Goal: Task Accomplishment & Management: Manage account settings

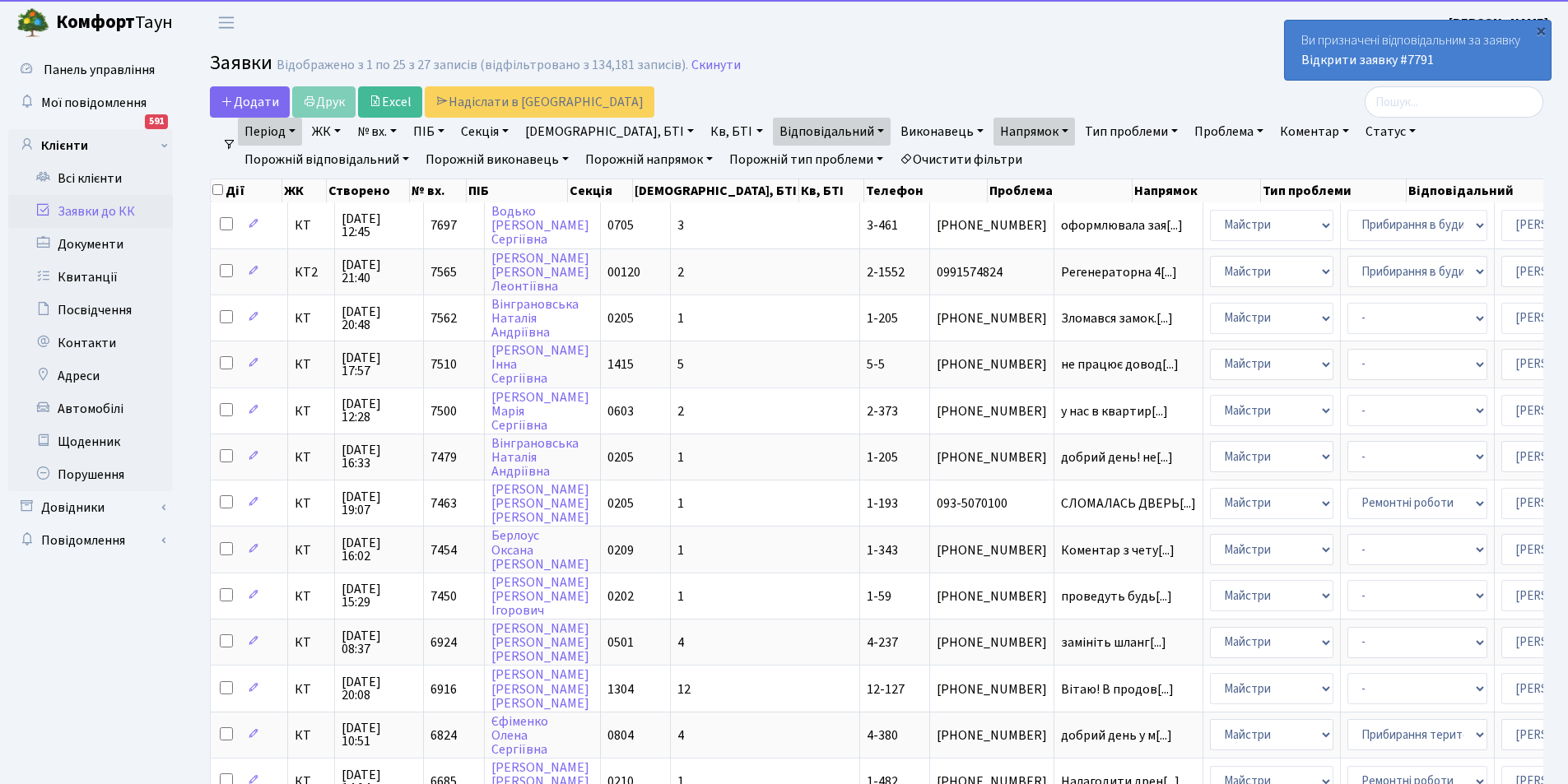
select select "25"
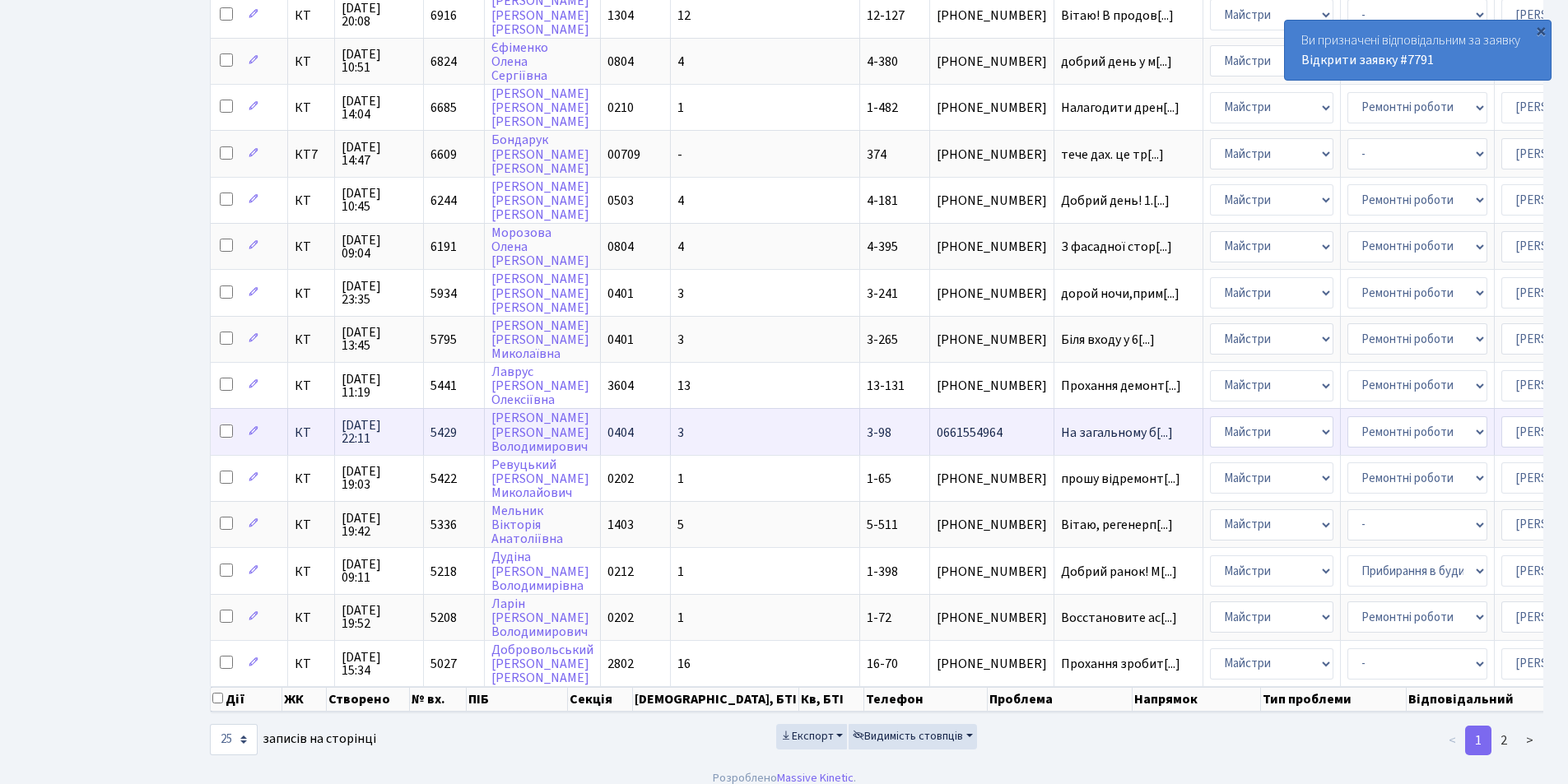
scroll to position [700, 0]
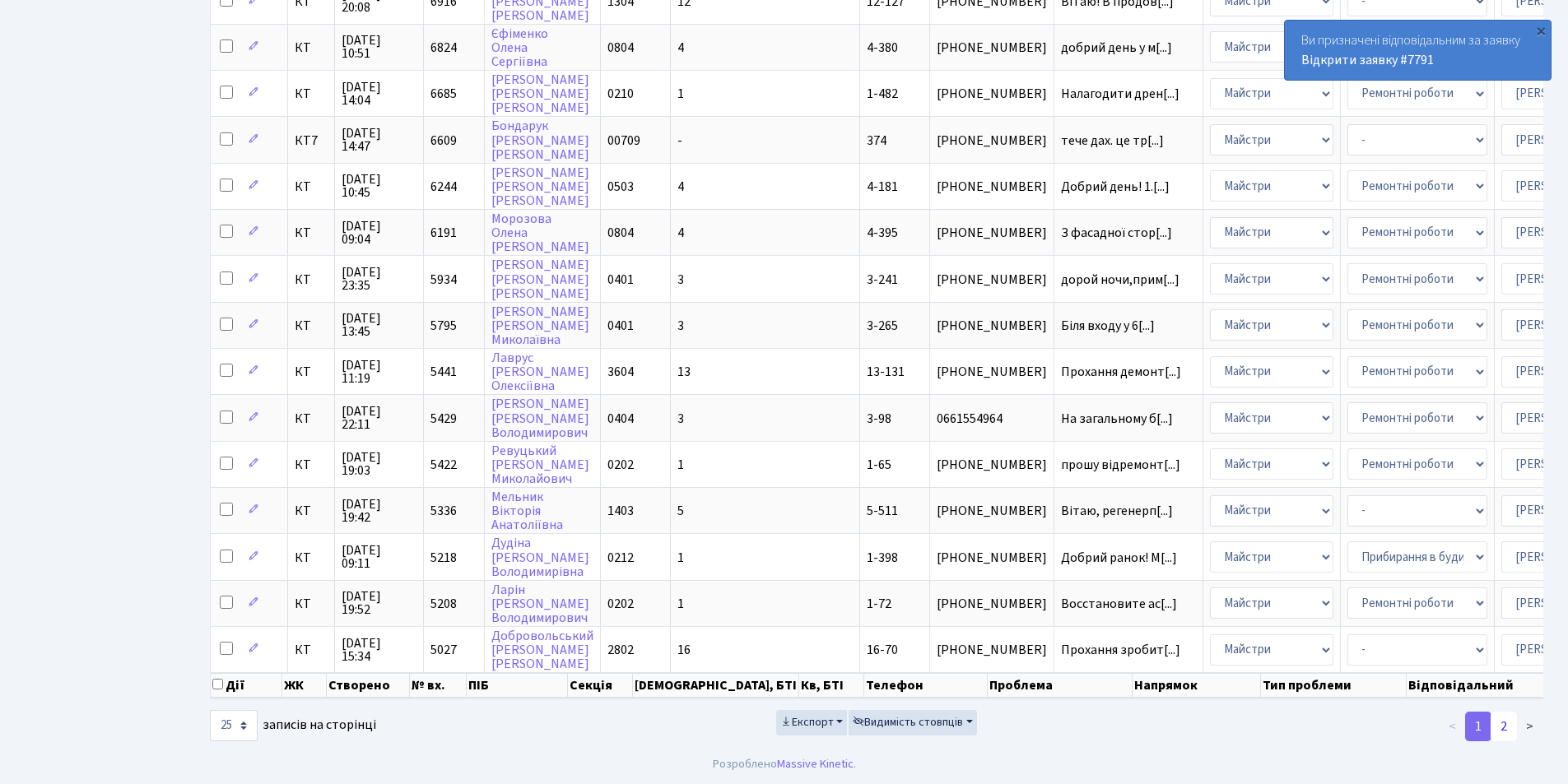
click at [1503, 717] on link "2" at bounding box center [1504, 726] width 26 height 30
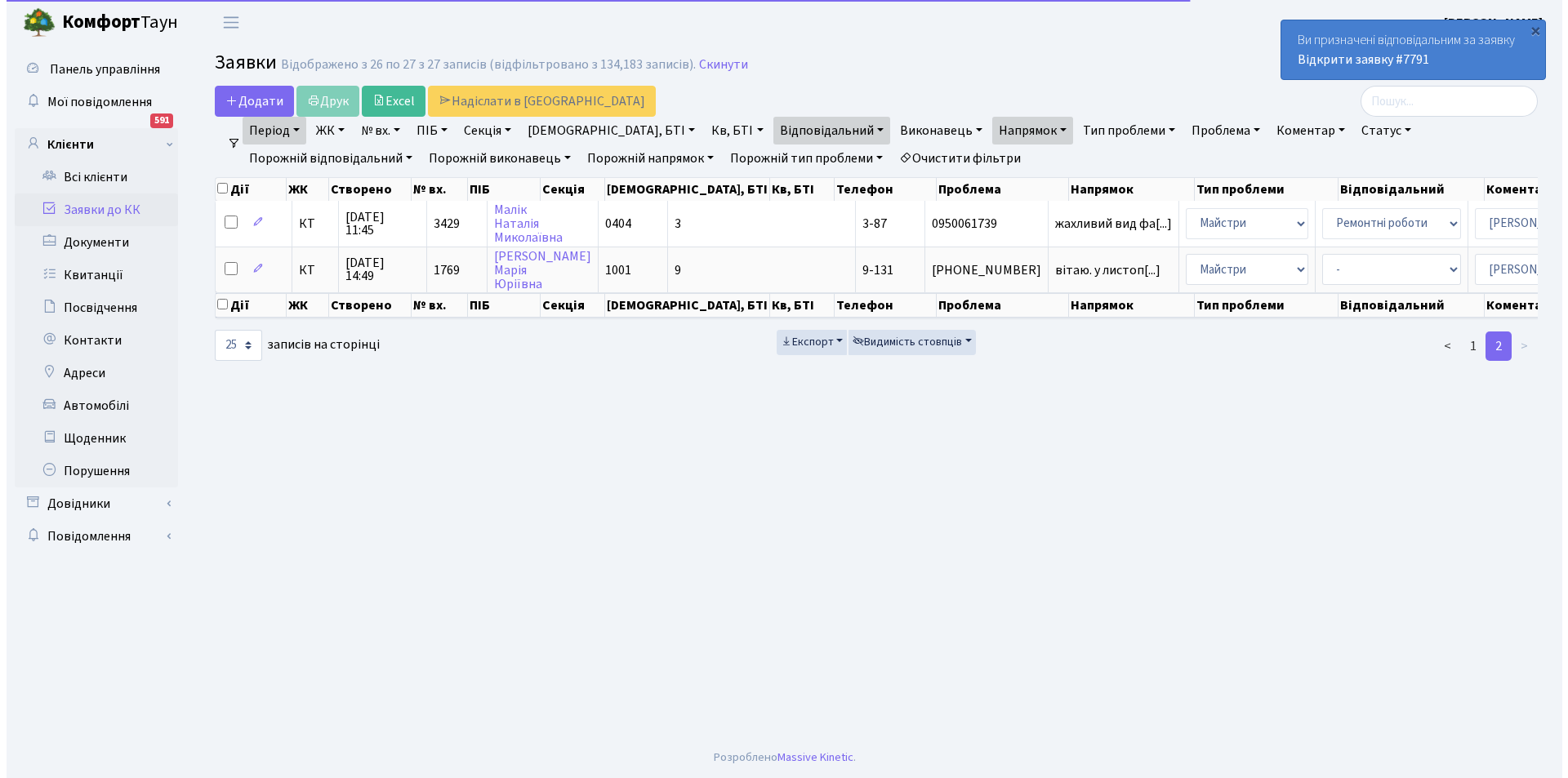
scroll to position [0, 0]
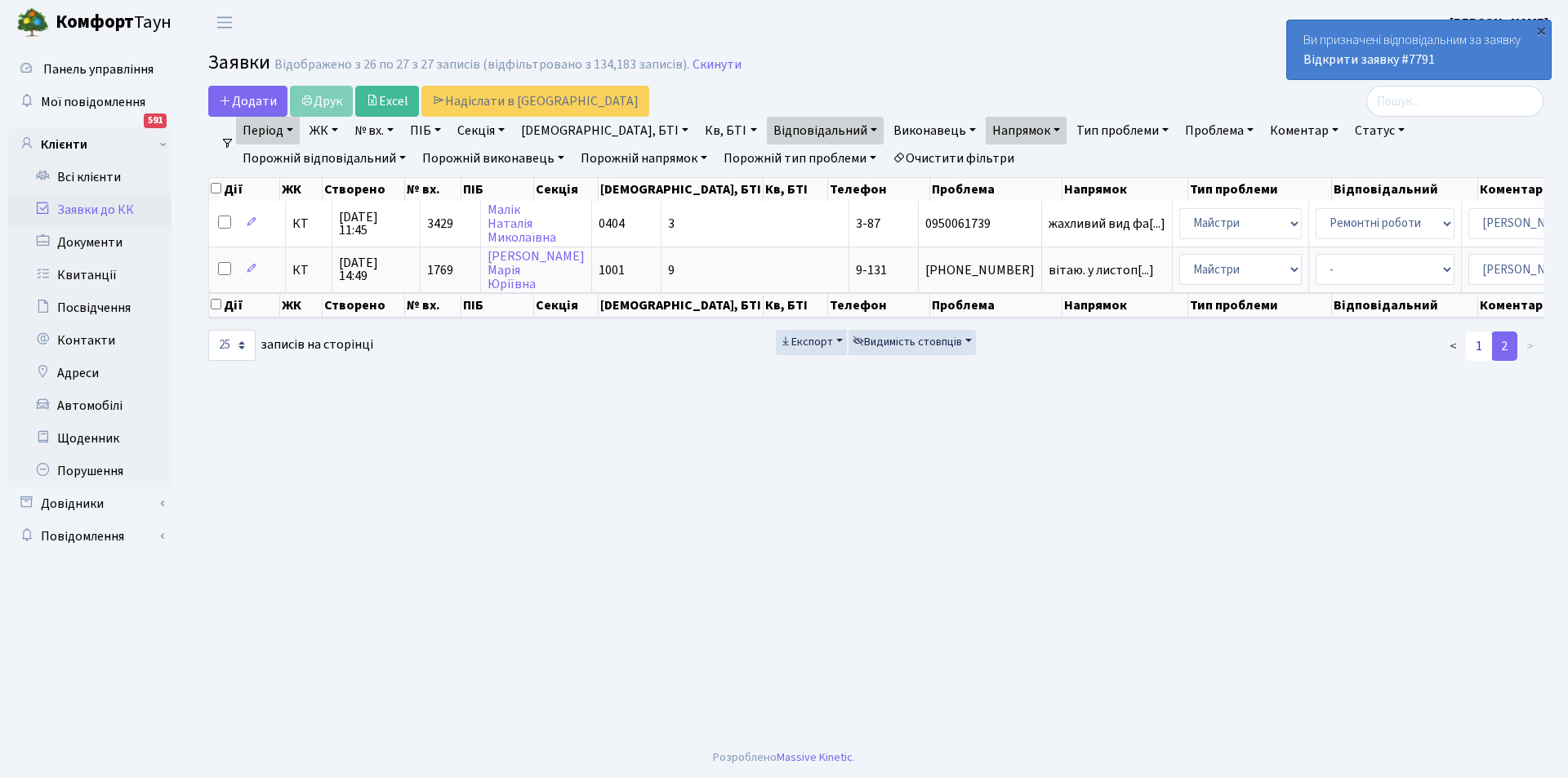
click at [1483, 361] on link "1" at bounding box center [1479, 346] width 26 height 30
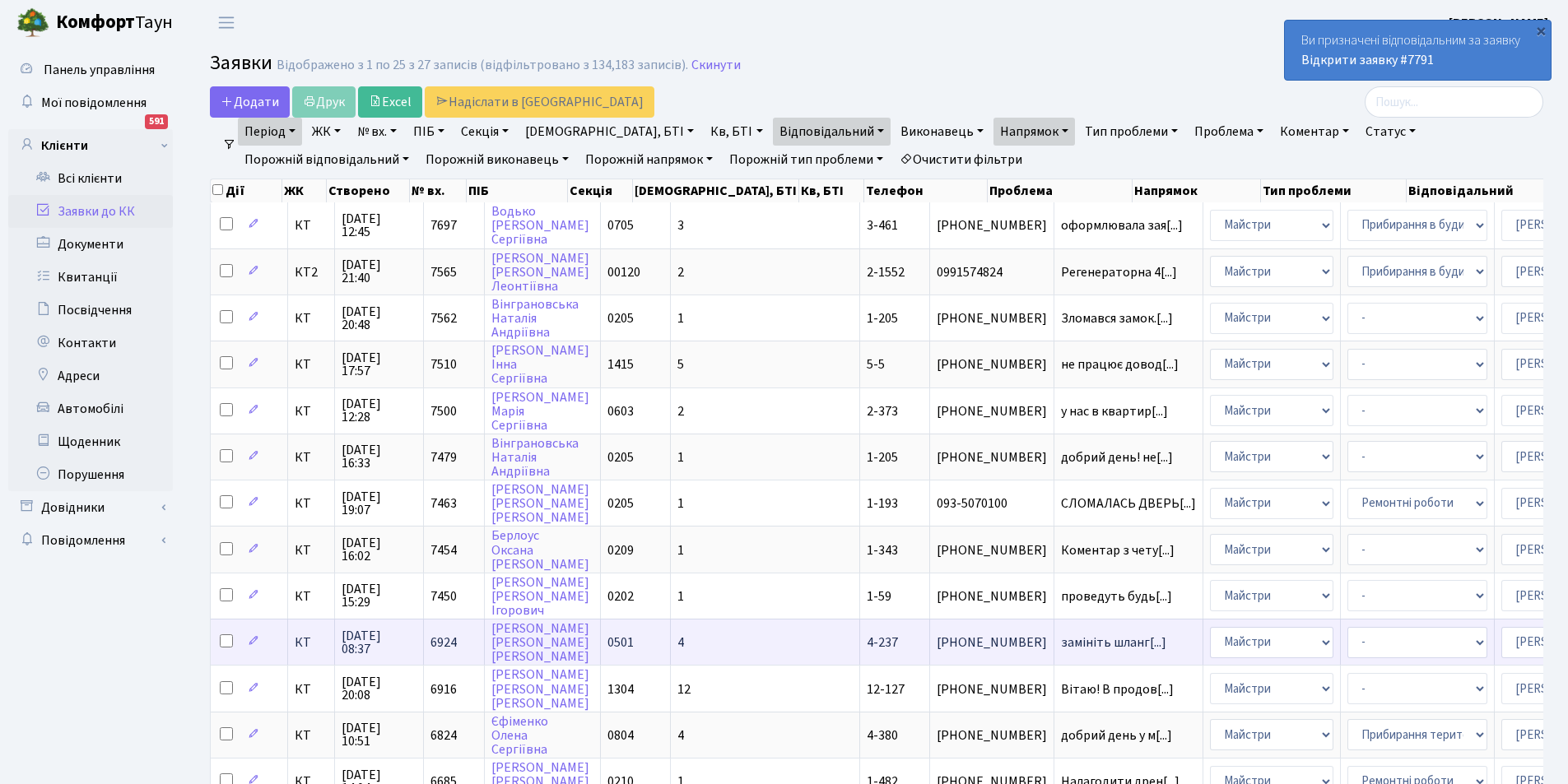
scroll to position [82, 0]
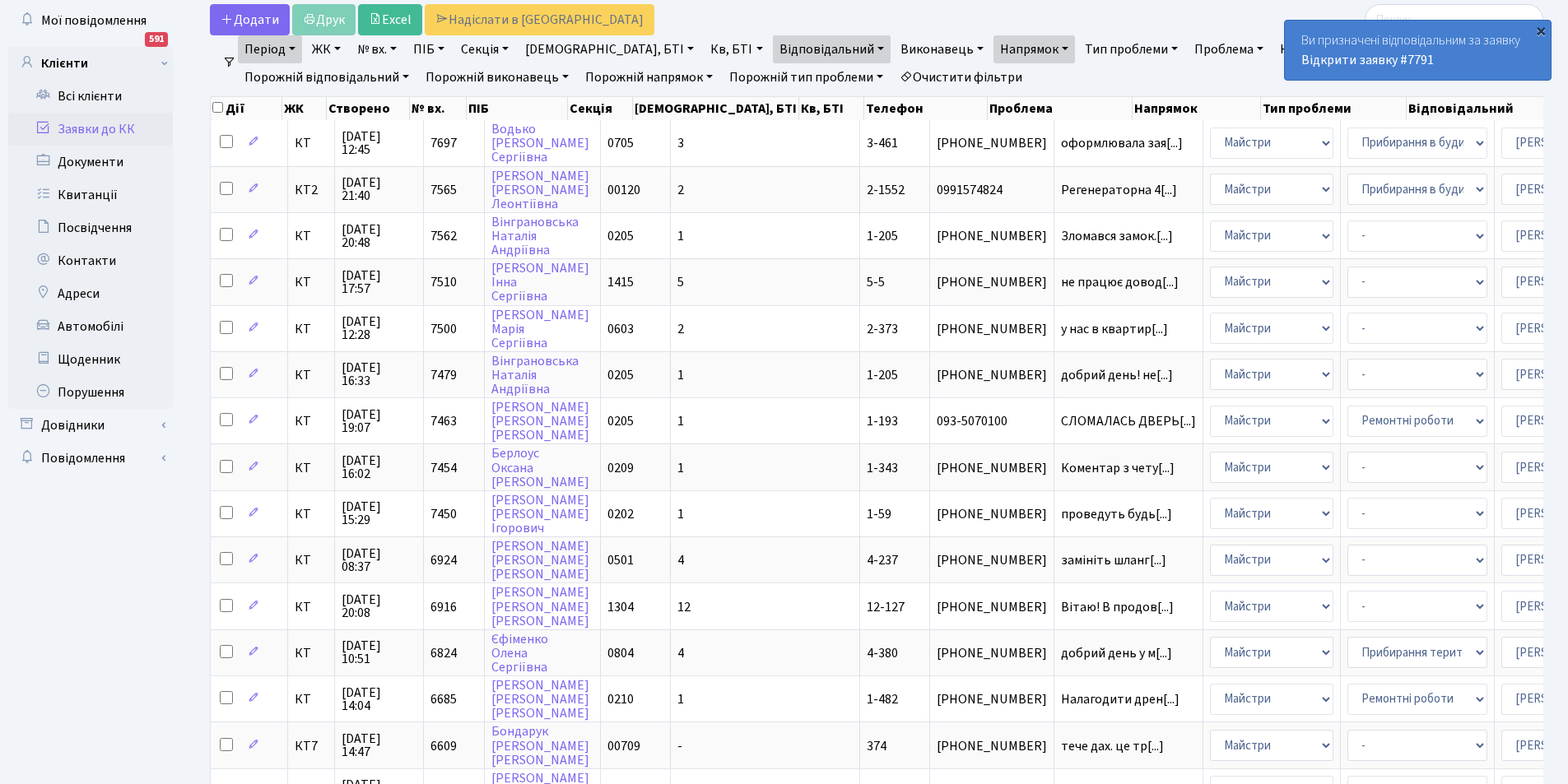
click at [1542, 27] on div "×" at bounding box center [1541, 31] width 17 height 17
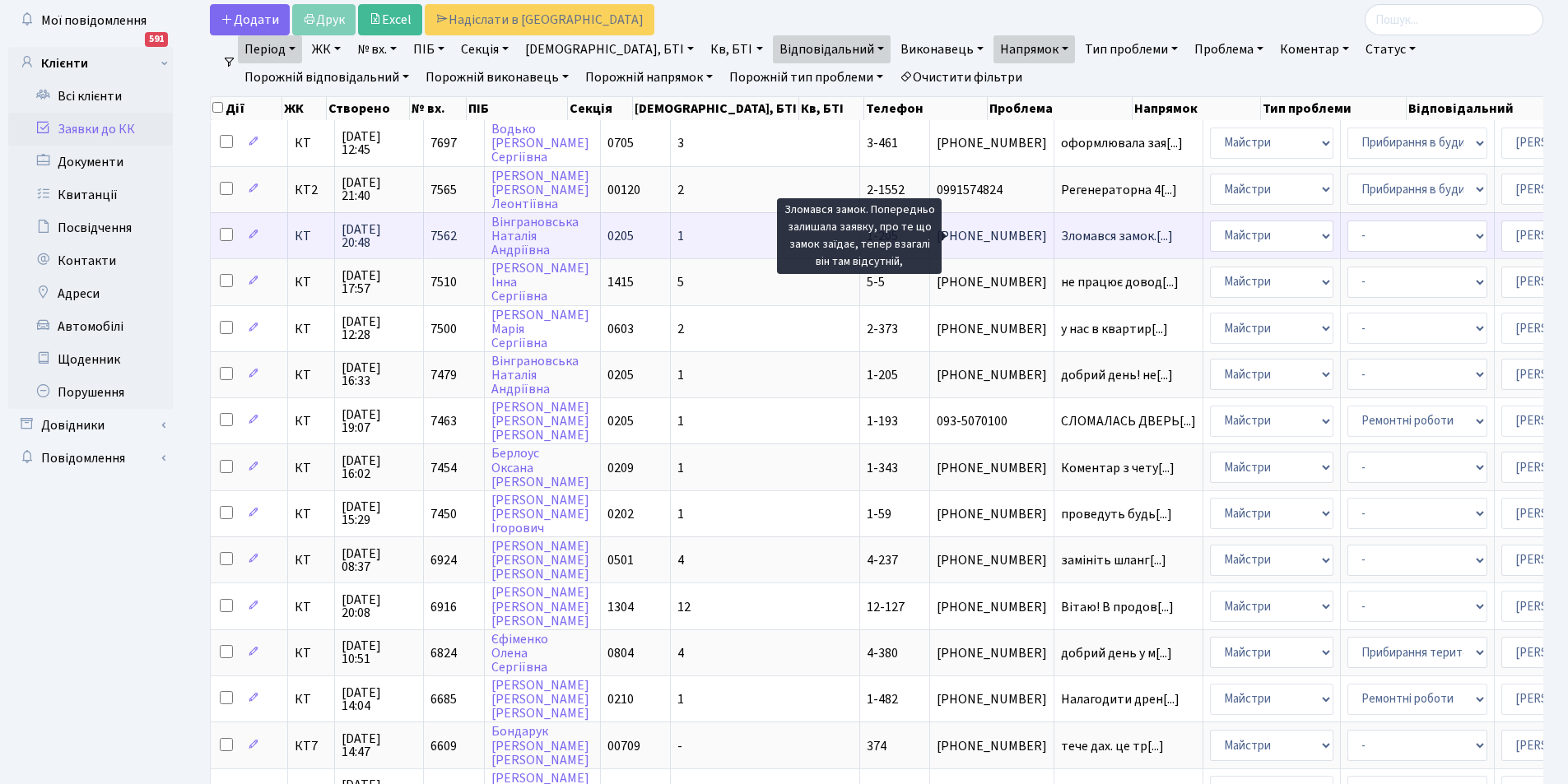
click at [1061, 232] on span "Зломався замок.[...]" at bounding box center [1117, 235] width 112 height 18
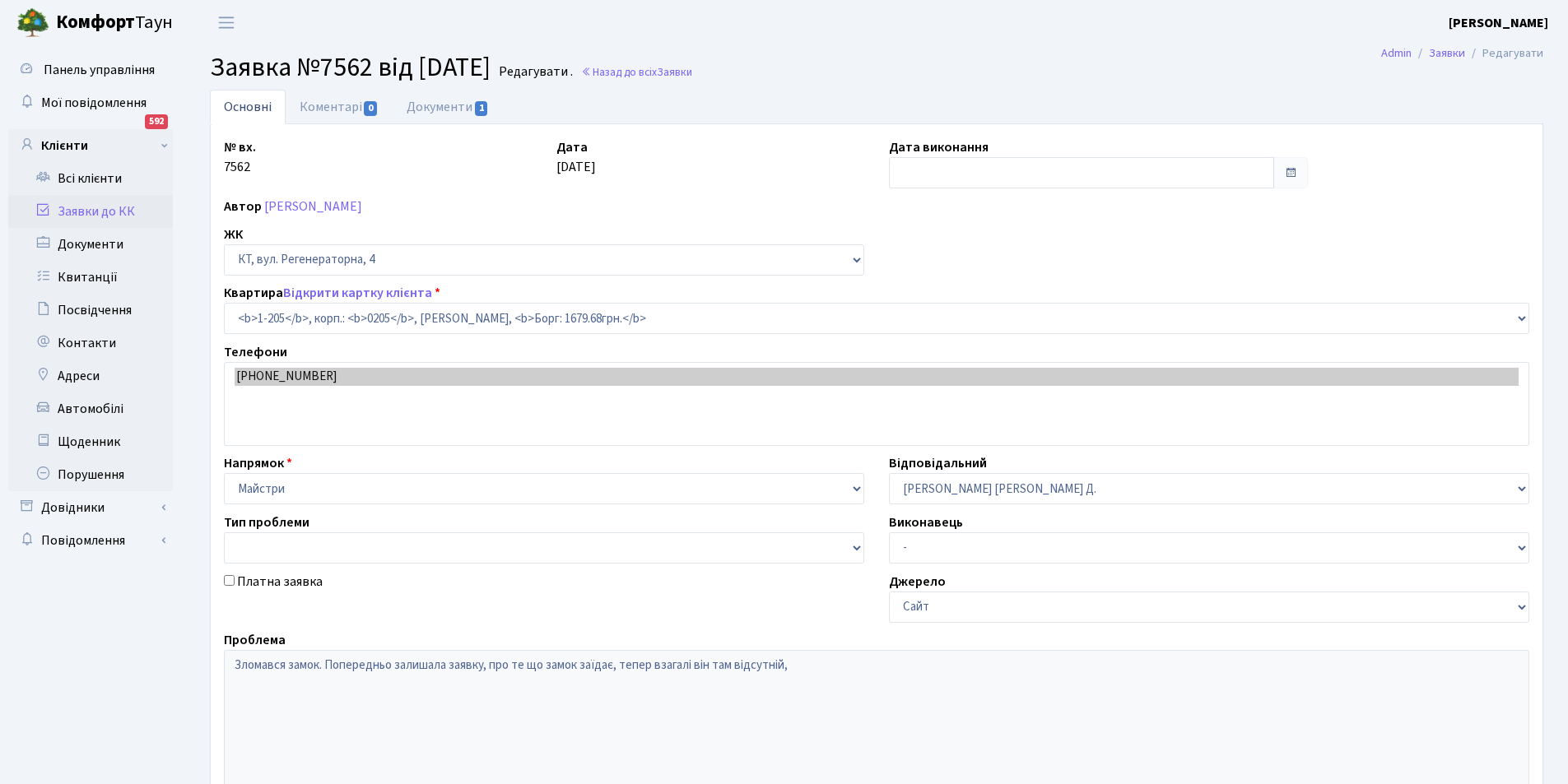
select select "205"
click at [1024, 488] on select "- Адміністратор ЖК КТ [PERSON_NAME] [PERSON_NAME] [PERSON_NAME]Ю. [PERSON_NAME]…" at bounding box center [1209, 488] width 641 height 31
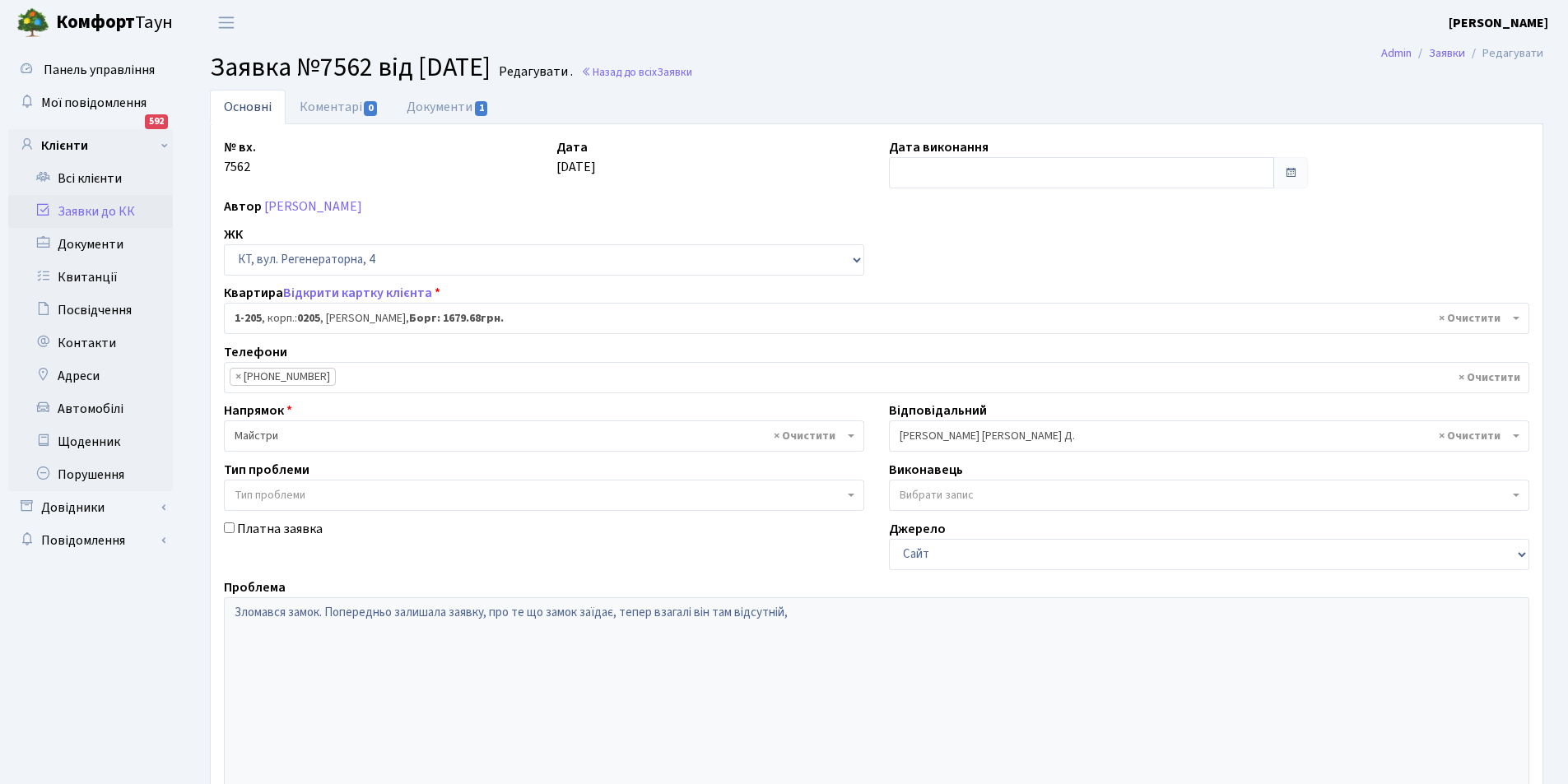
select select "22"
click at [889, 420] on select "- Адміністратор ЖК КТ Вижул В. В. Гордієнко Н.В. Дядюшкін Д.Ю. Кипчук Т. А. Кла…" at bounding box center [889, 420] width 1 height 1
click at [469, 436] on span "× Майстри" at bounding box center [539, 436] width 609 height 17
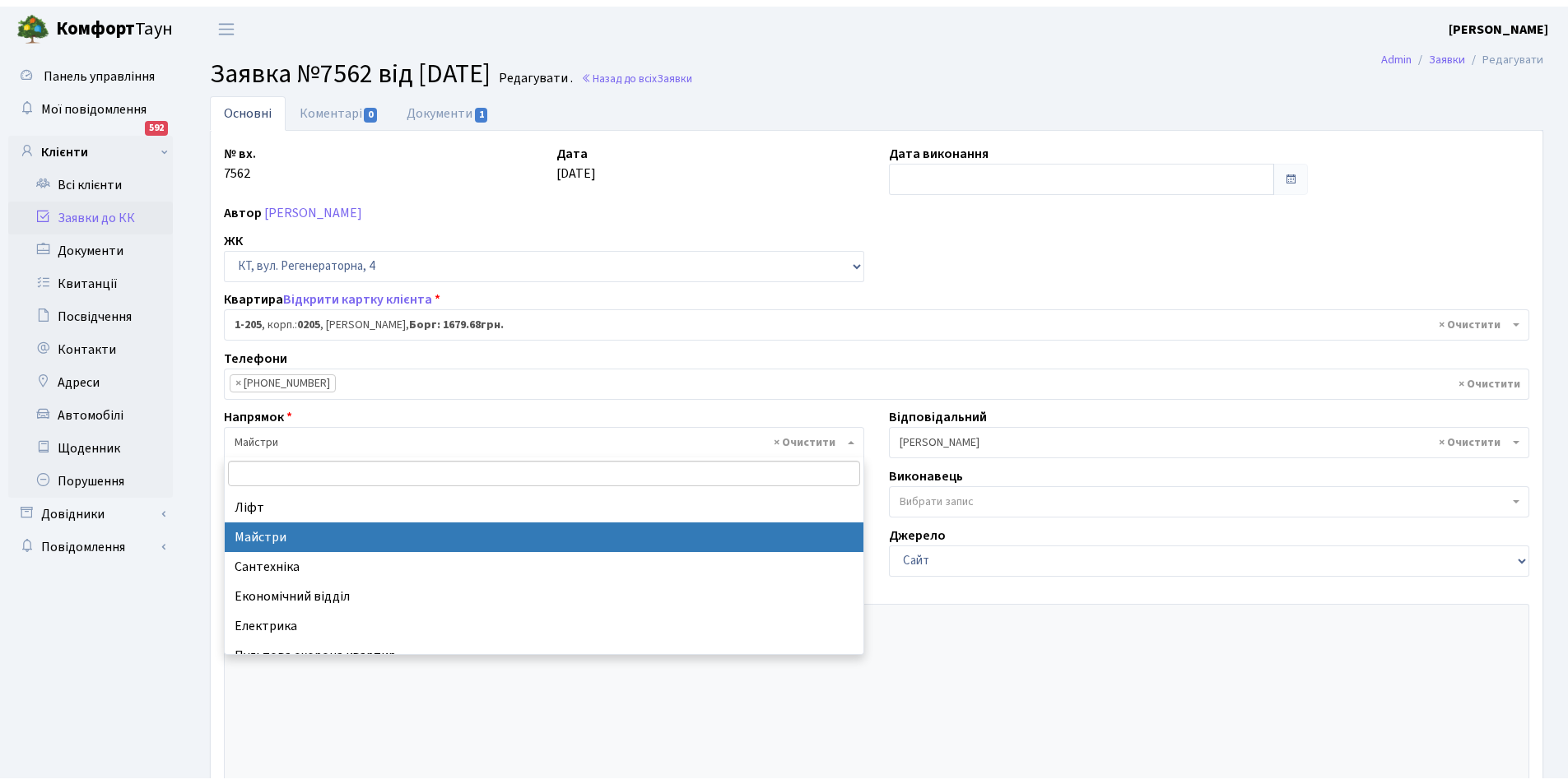
scroll to position [82, 0]
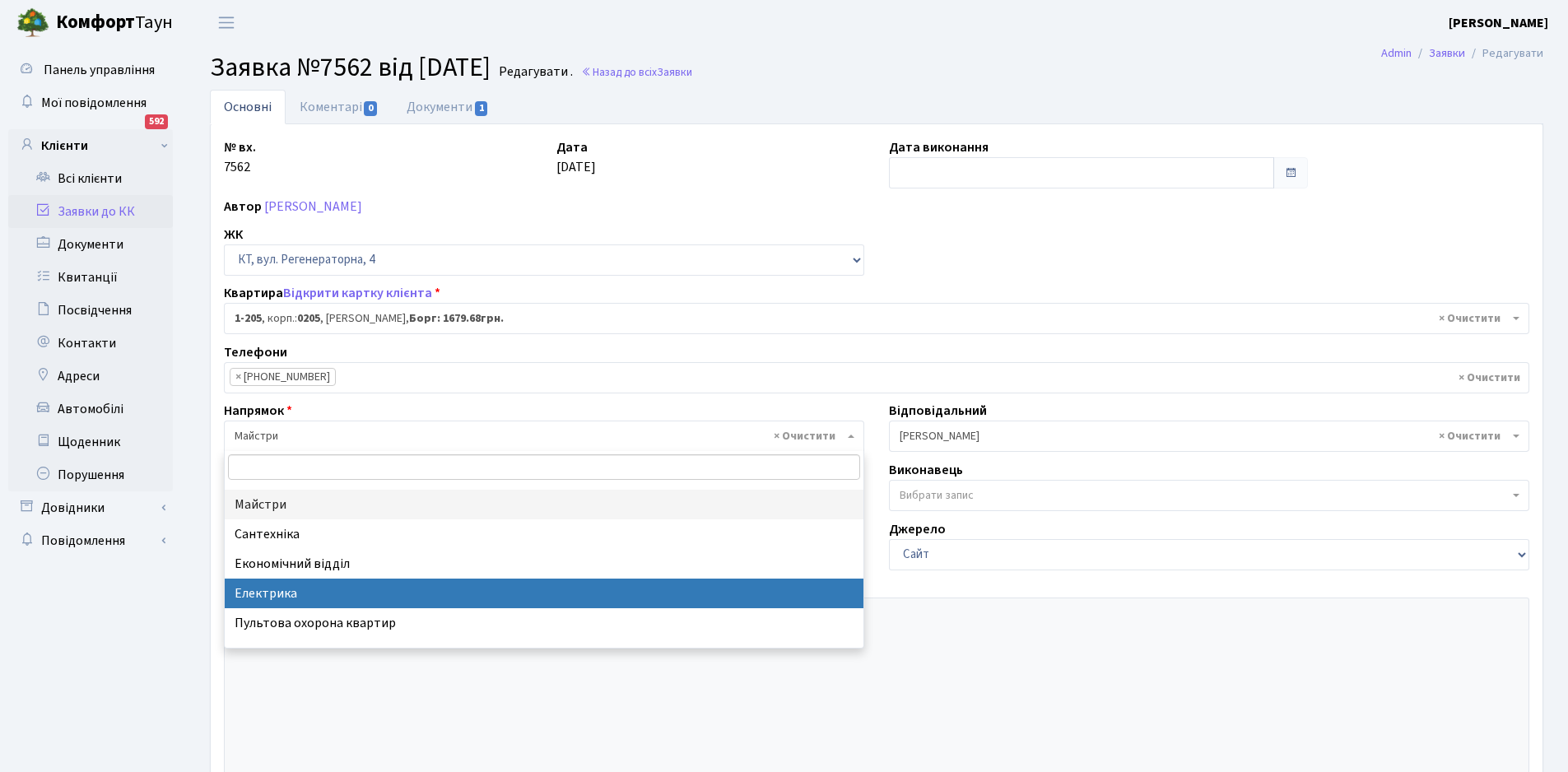
select select "3"
select select
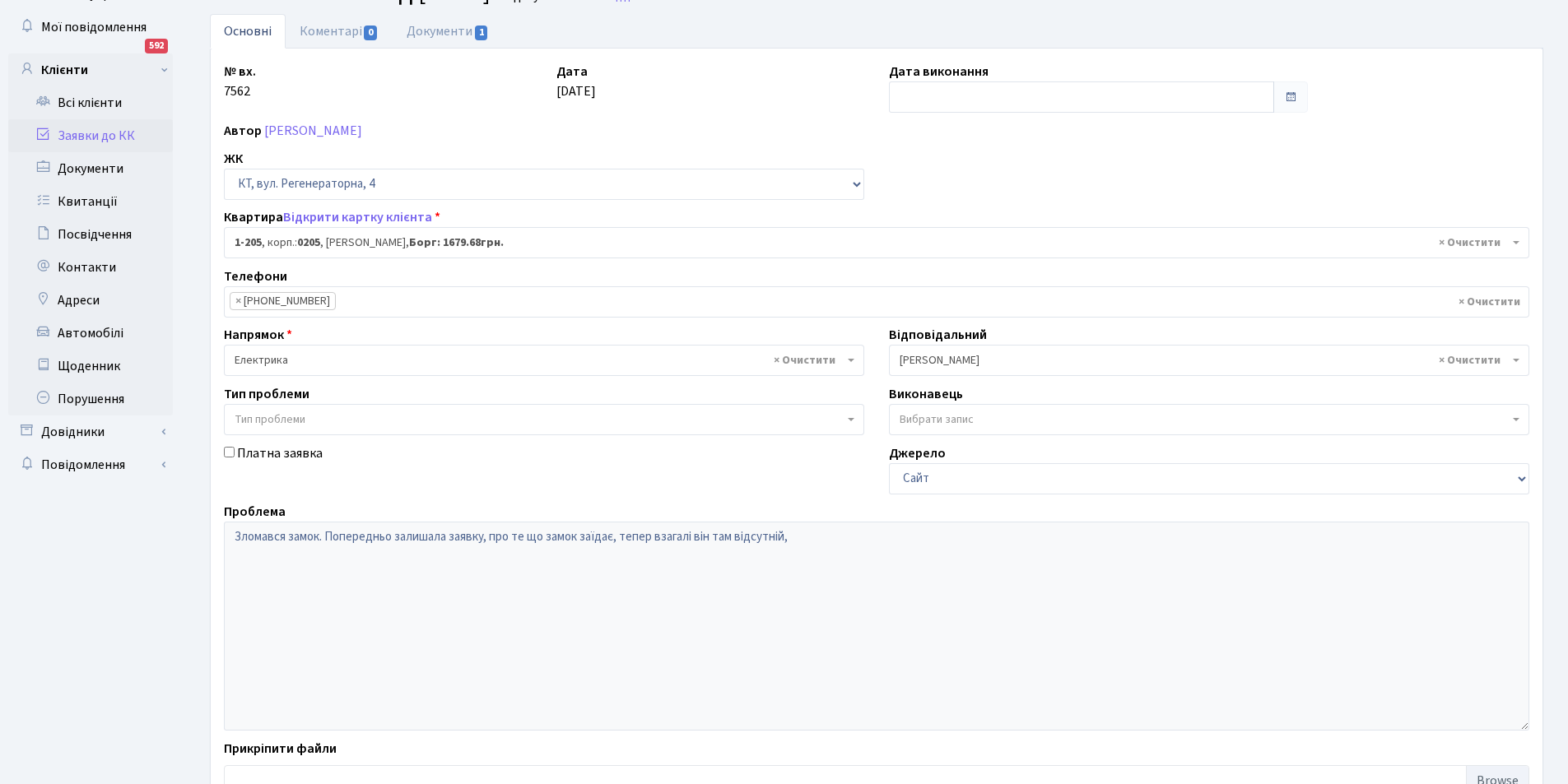
scroll to position [197, 0]
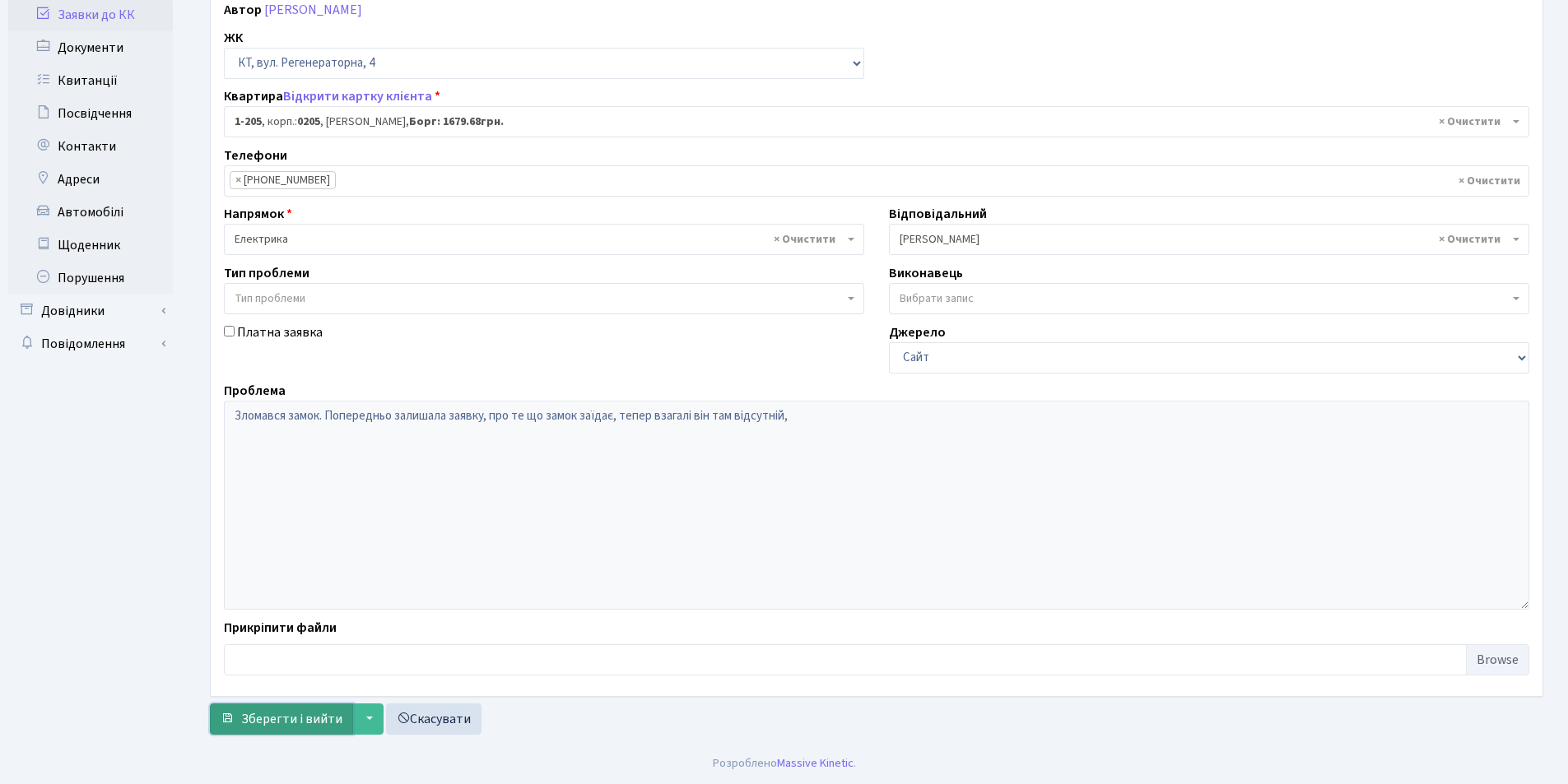
click at [324, 713] on span "Зберегти і вийти" at bounding box center [291, 719] width 101 height 18
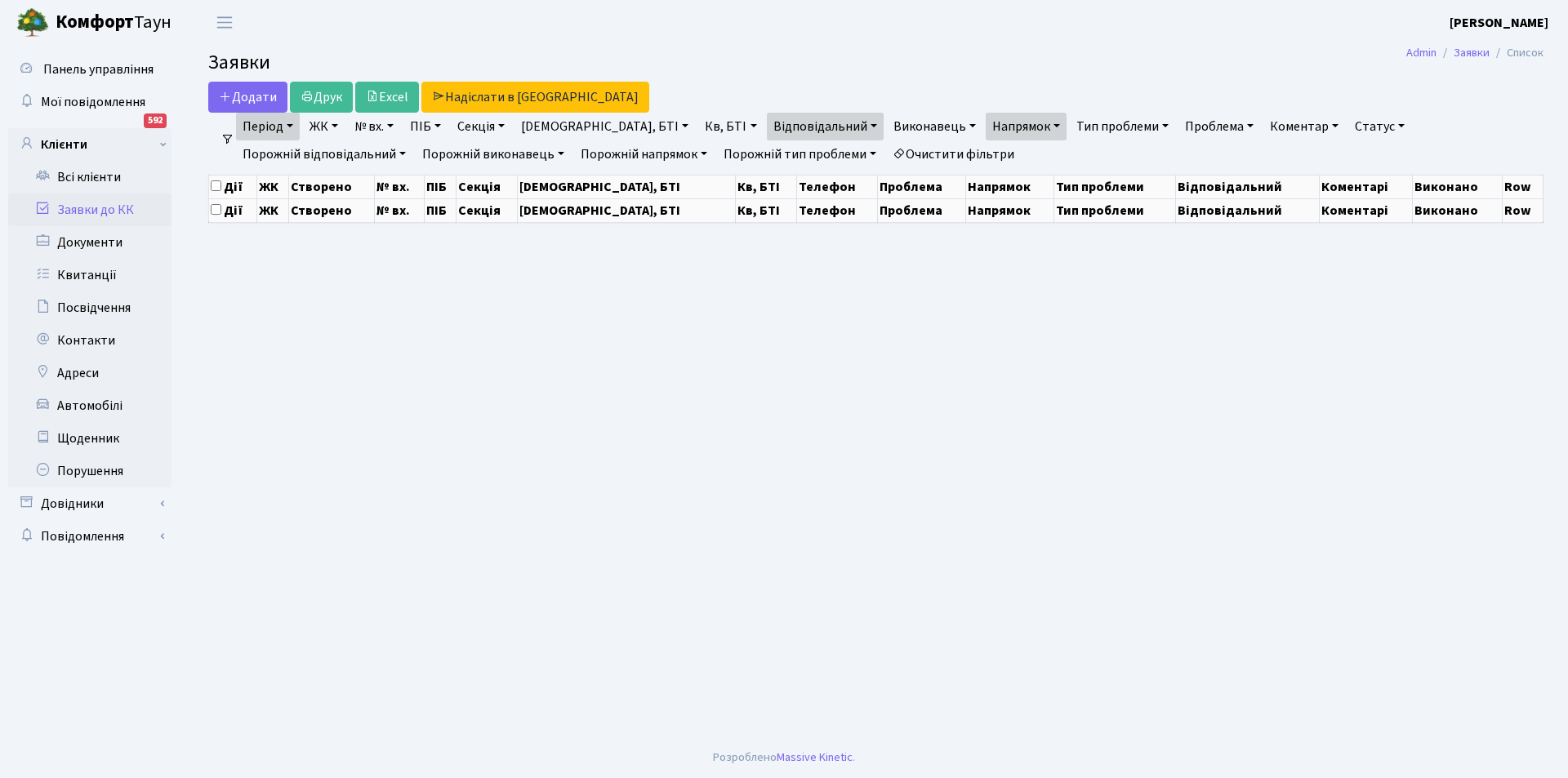
select select "25"
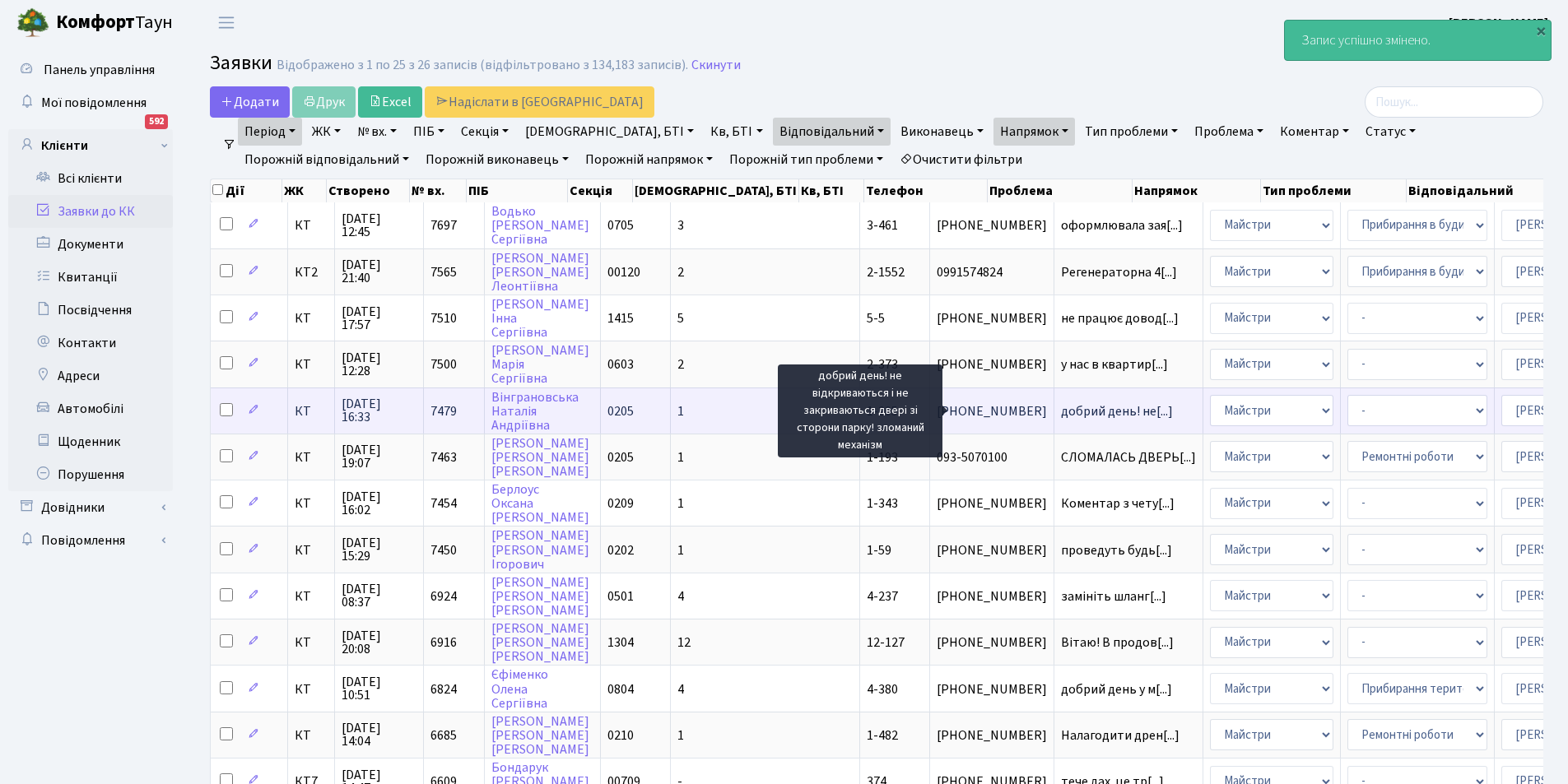
click at [1061, 406] on span "добрий день! не[...]" at bounding box center [1117, 411] width 112 height 18
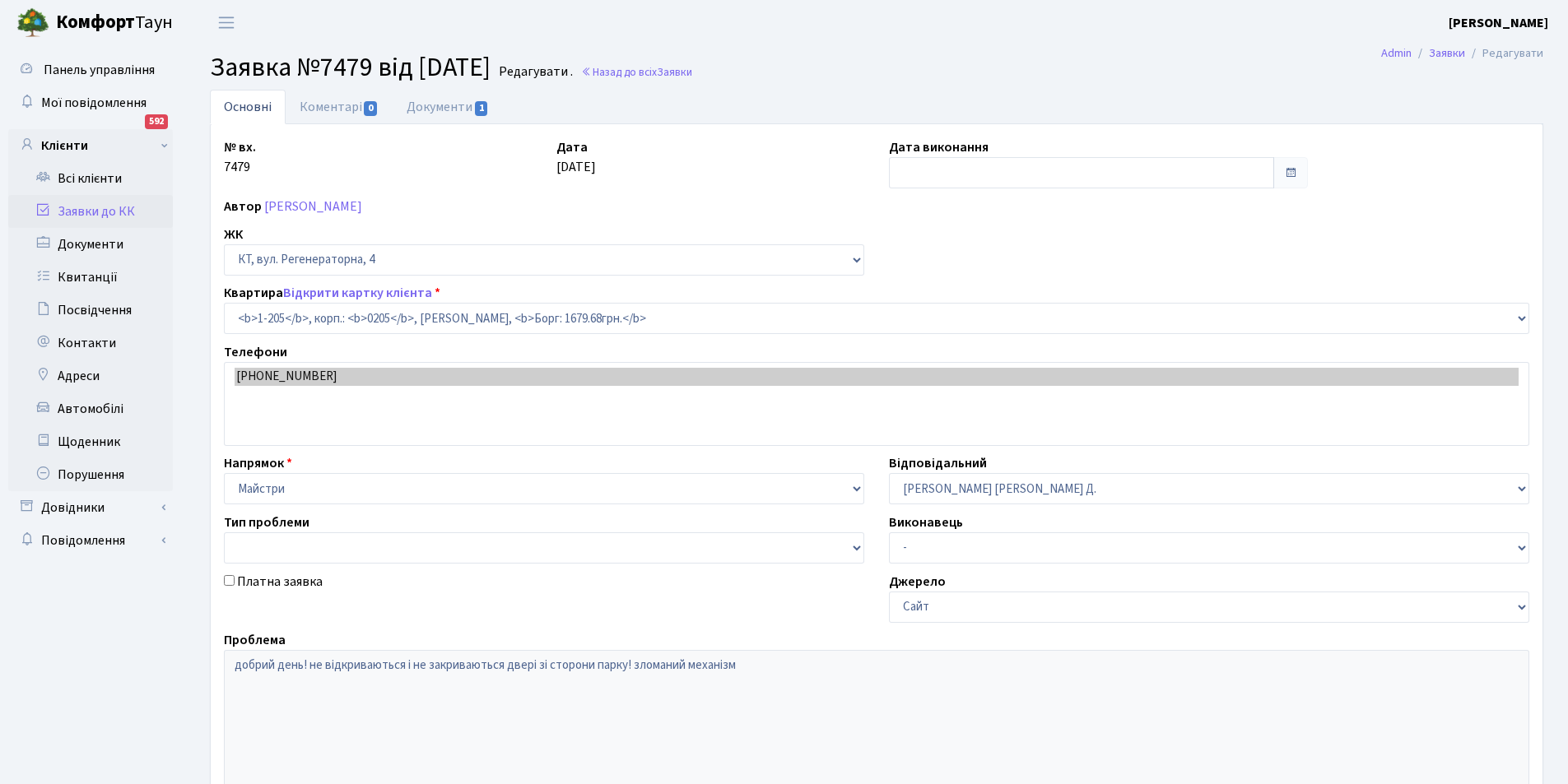
select select "205"
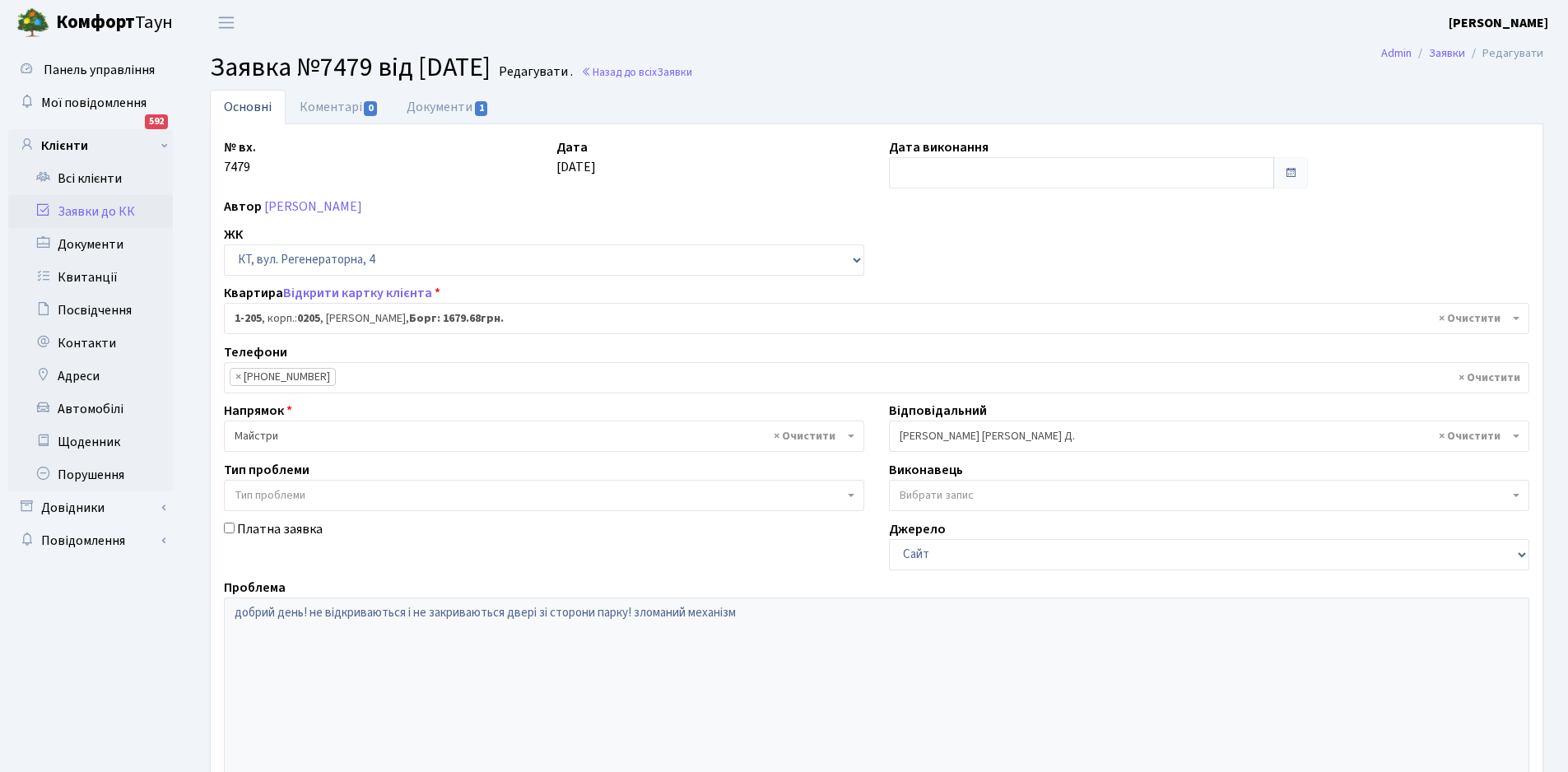
click at [982, 434] on span "× Огеренко В. Д." at bounding box center [1204, 436] width 609 height 17
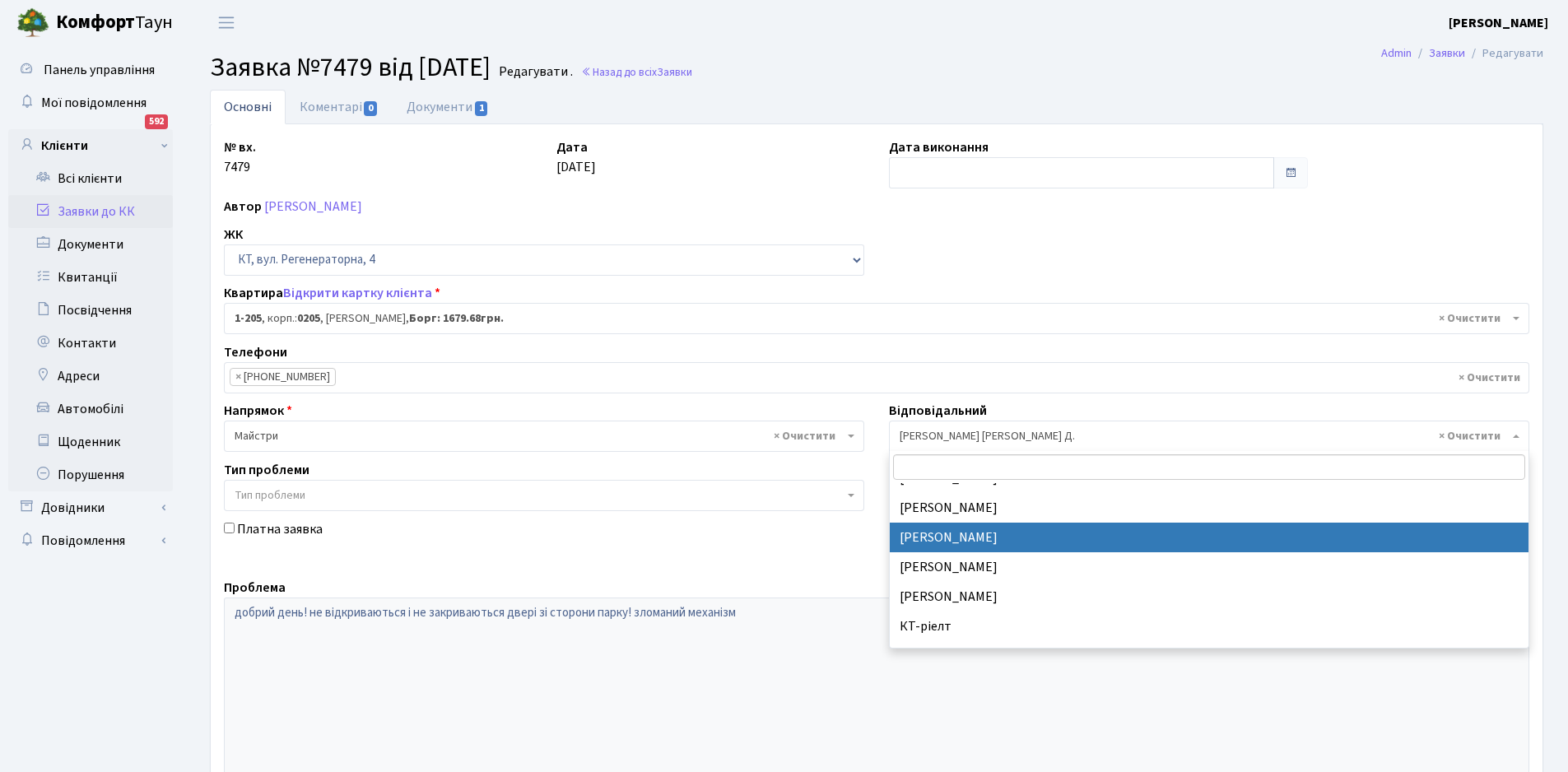
scroll to position [204, 0]
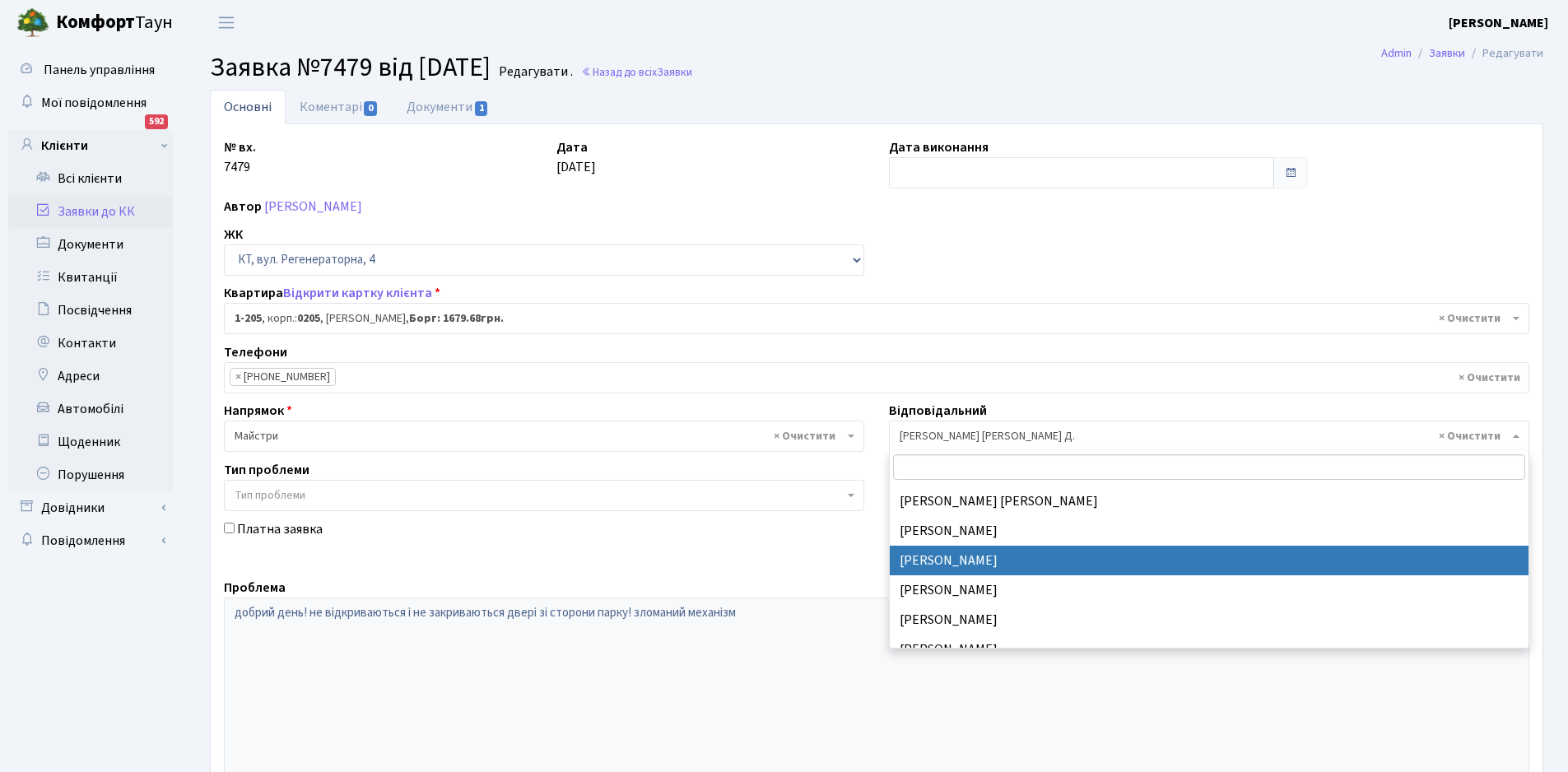
select select "22"
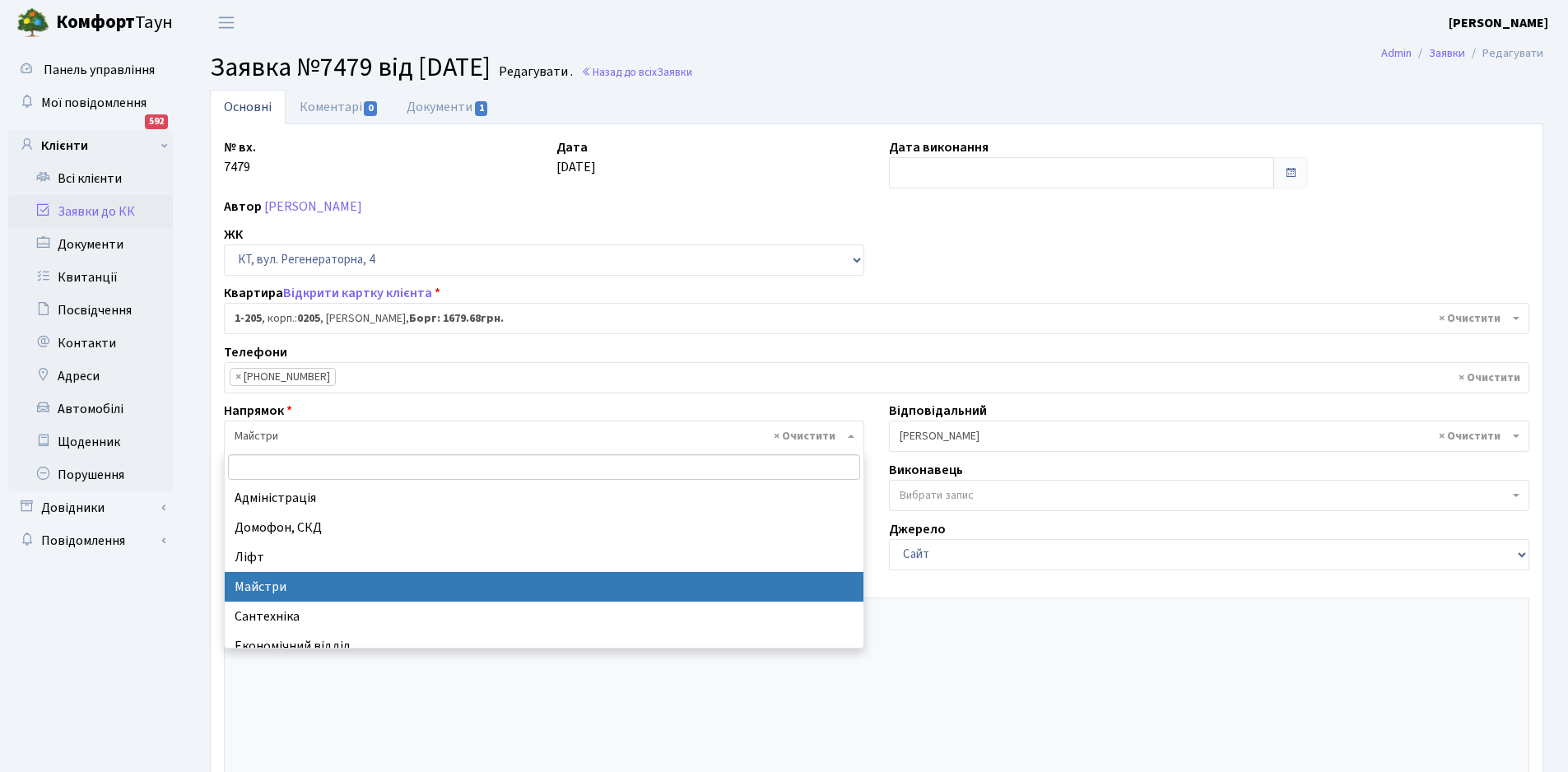
click at [337, 440] on span "× Майстри" at bounding box center [539, 436] width 609 height 17
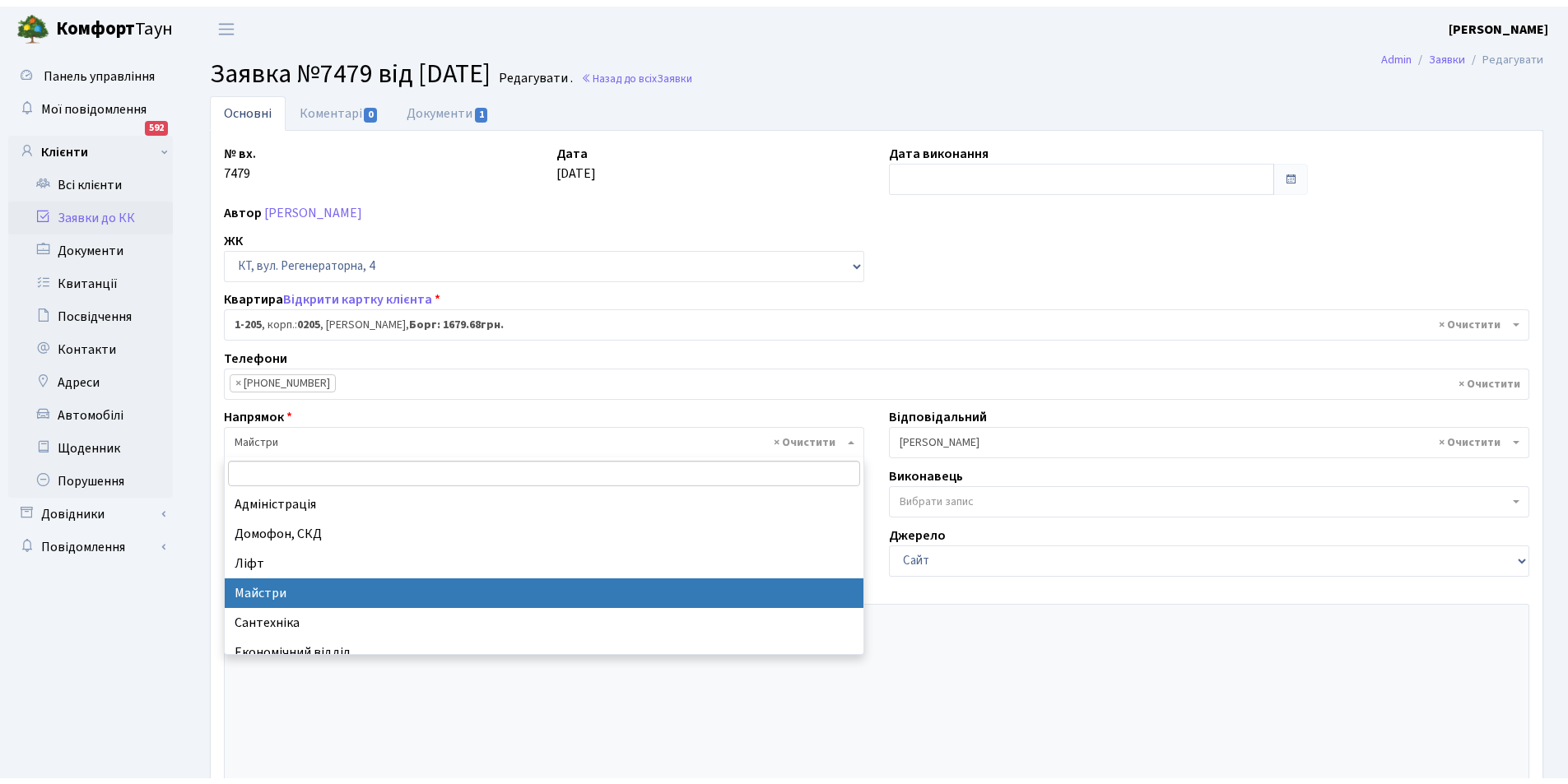
scroll to position [82, 0]
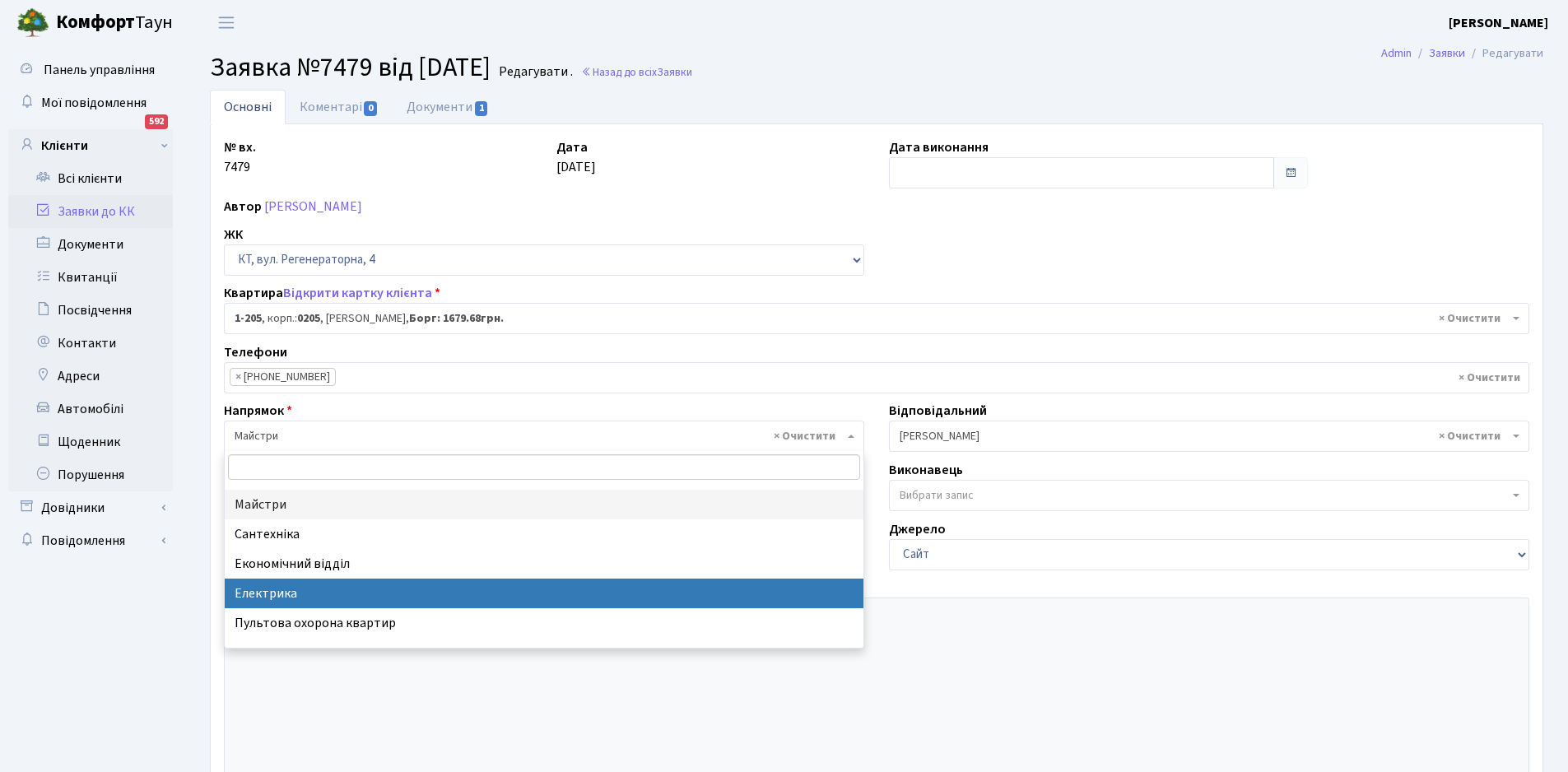
select select "3"
select select
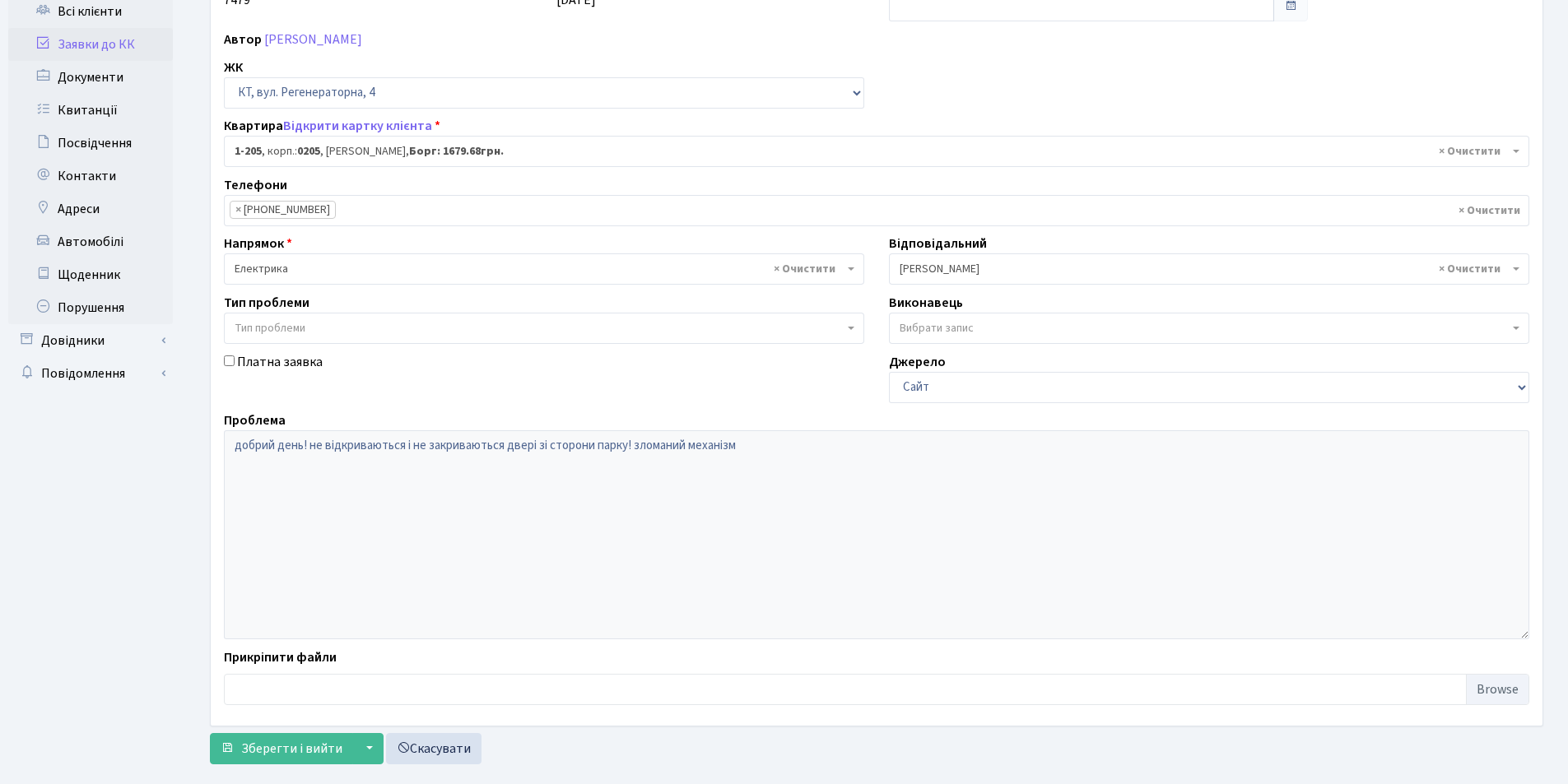
scroll to position [197, 0]
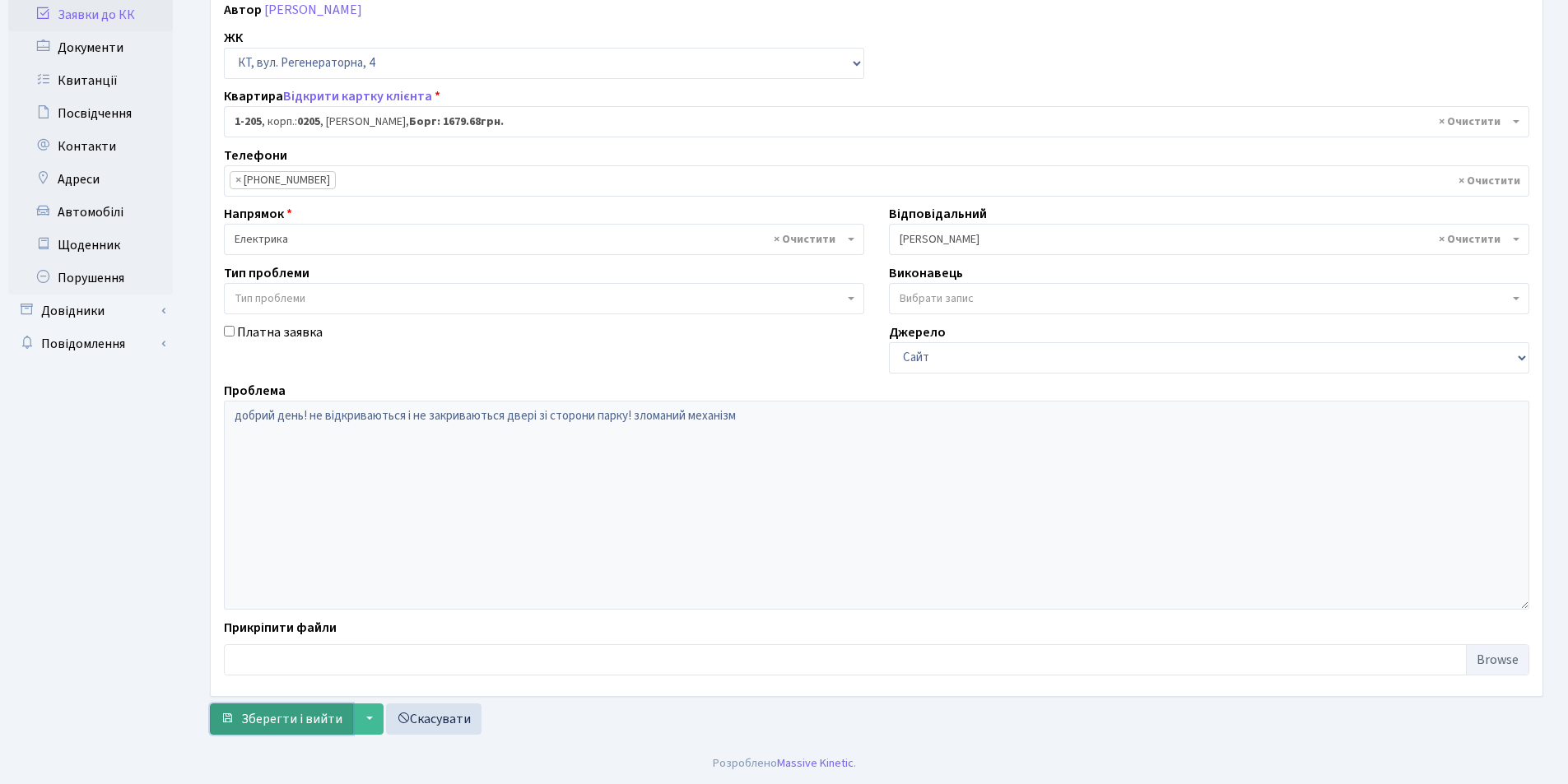
click at [268, 717] on span "Зберегти і вийти" at bounding box center [291, 719] width 101 height 18
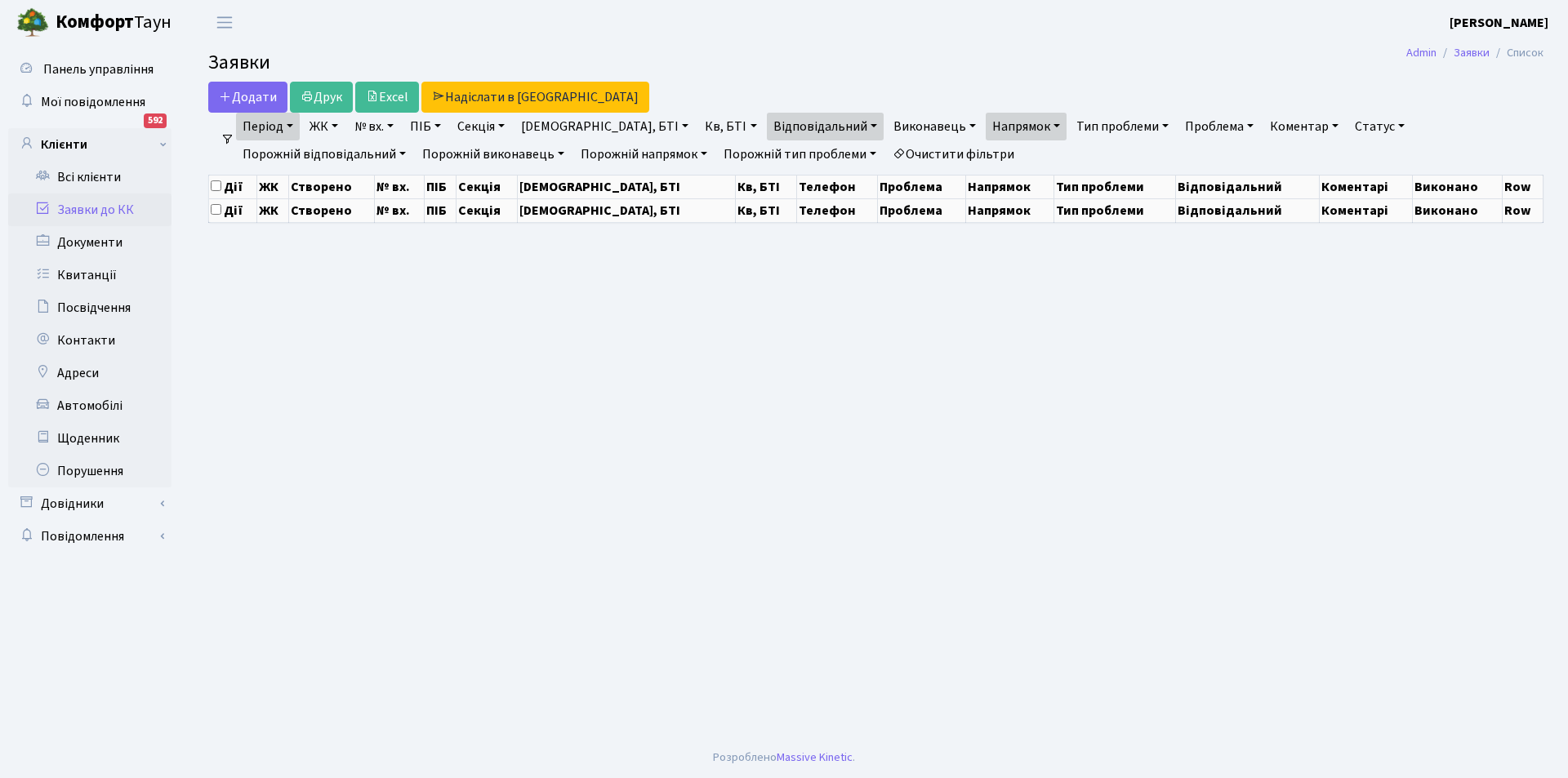
select select "25"
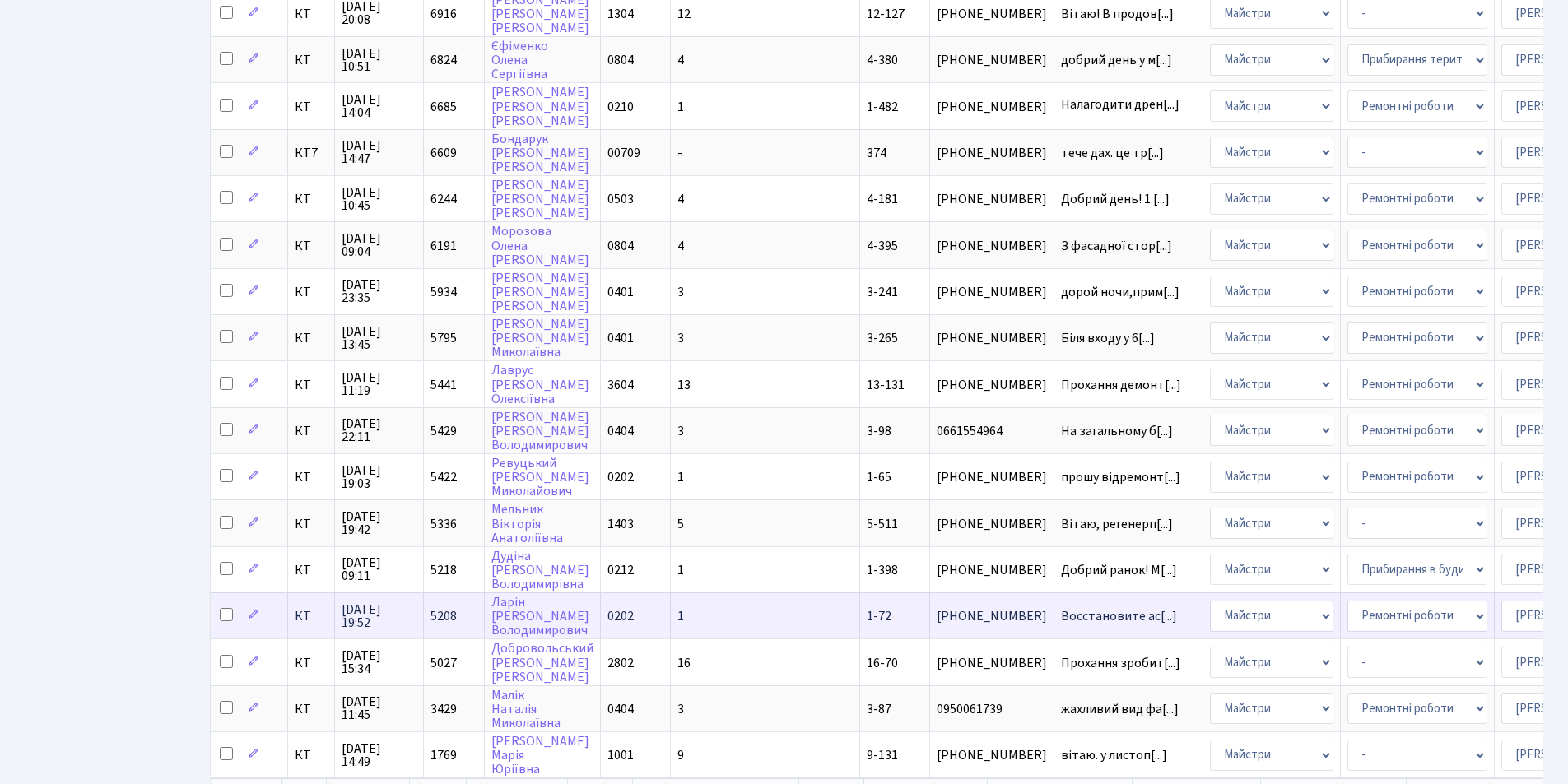
scroll to position [700, 0]
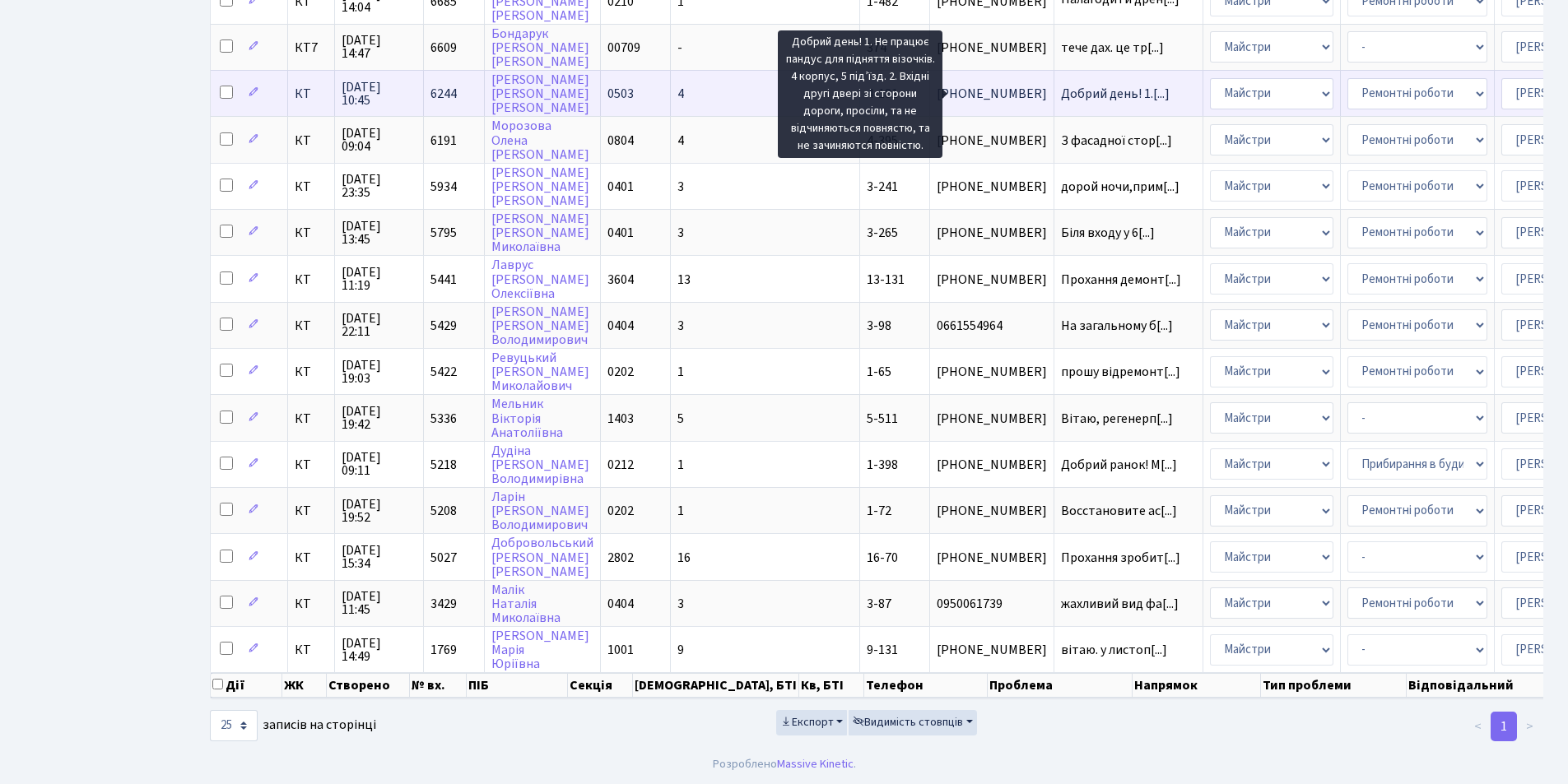
click at [1061, 85] on span "Добрий день! 1.[...]" at bounding box center [1115, 93] width 108 height 18
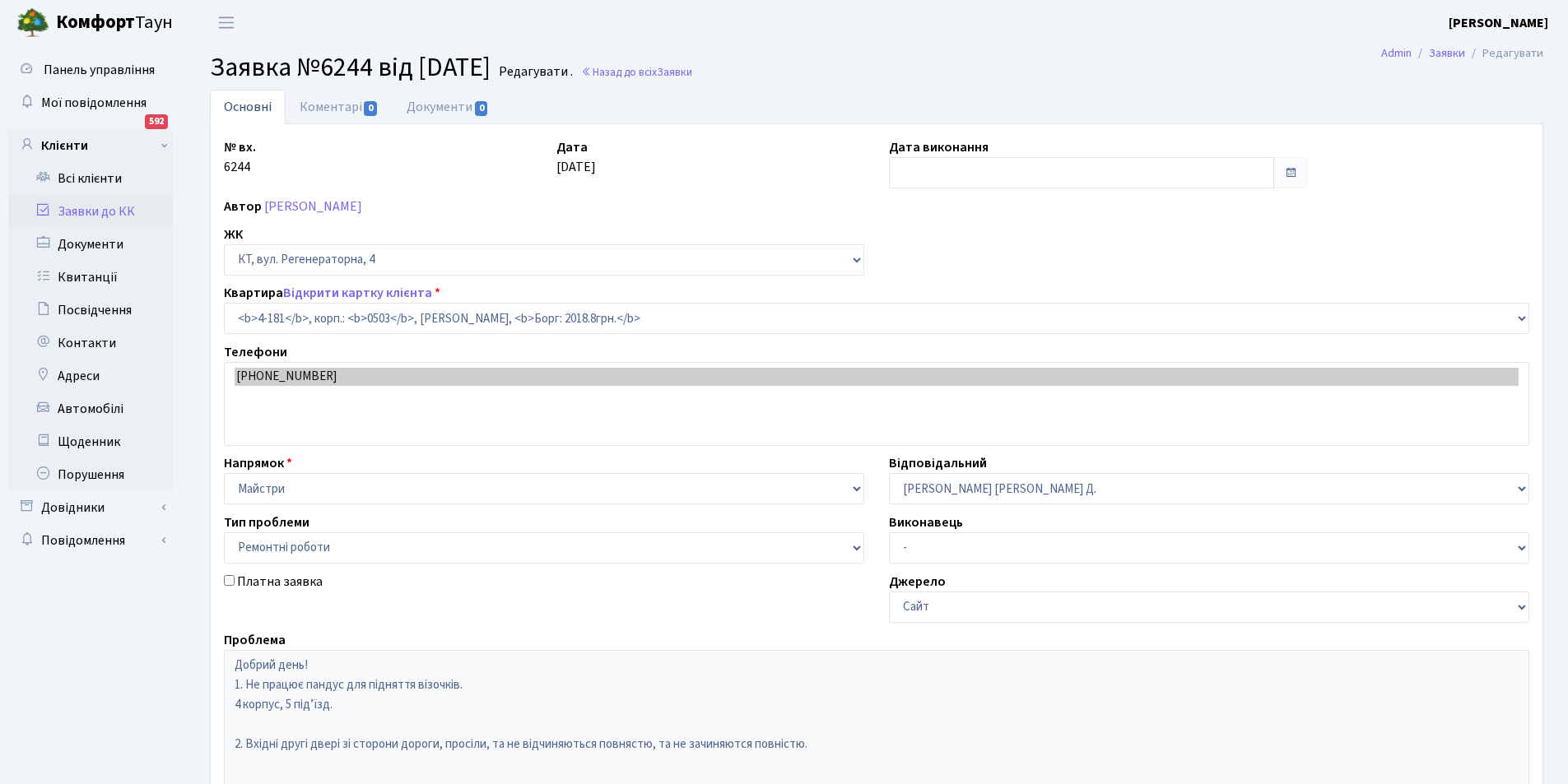
click at [311, 106] on link "Коментарі 0" at bounding box center [339, 106] width 107 height 35
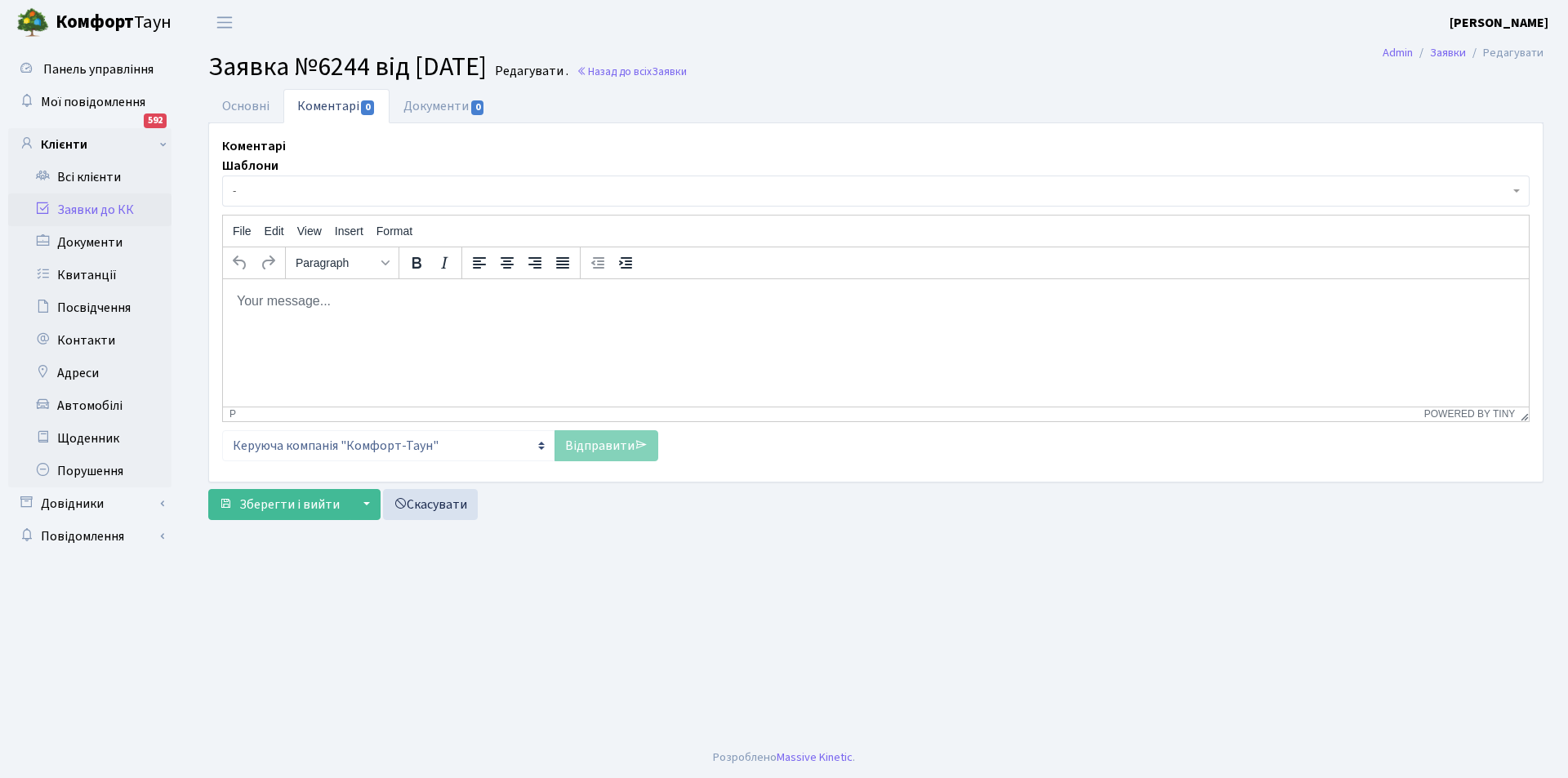
click at [342, 309] on p "Rich Text Area. Press ALT-0 for help." at bounding box center [876, 300] width 1280 height 18
click at [609, 449] on link "Відправити" at bounding box center [606, 445] width 104 height 31
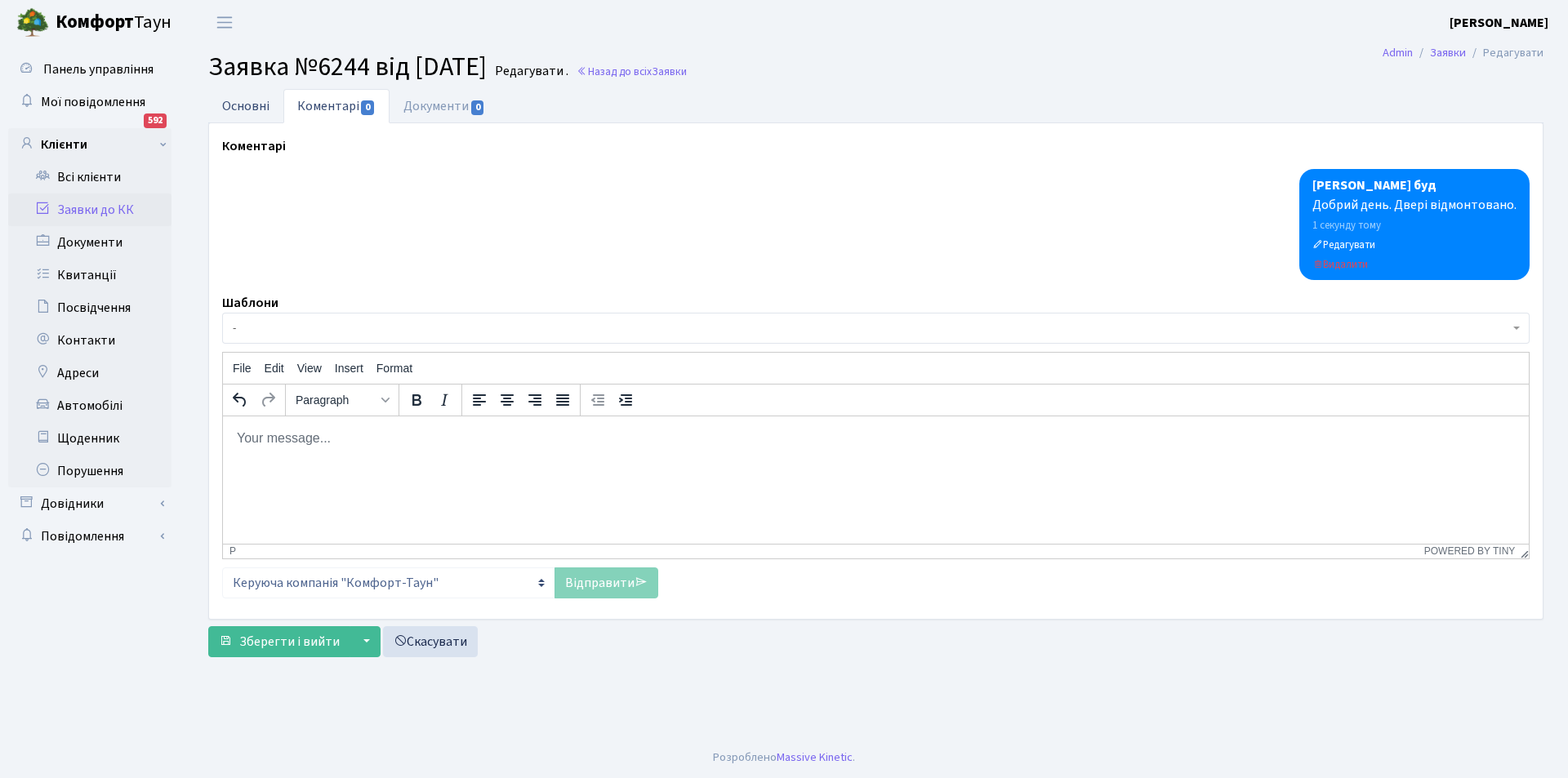
click at [249, 108] on link "Основні" at bounding box center [246, 106] width 75 height 33
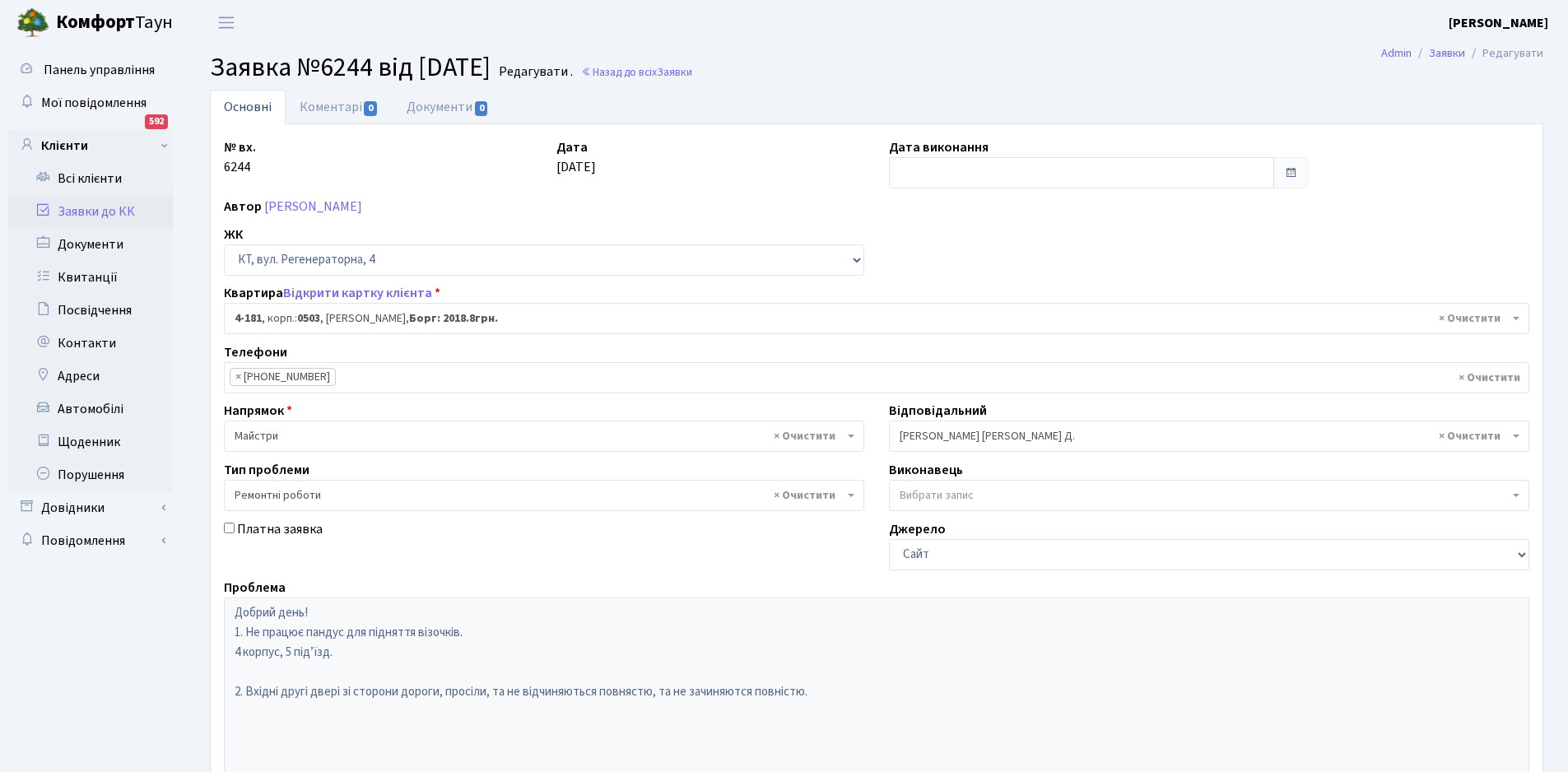
click at [995, 433] on span "× Огеренко В. Д." at bounding box center [1204, 436] width 609 height 17
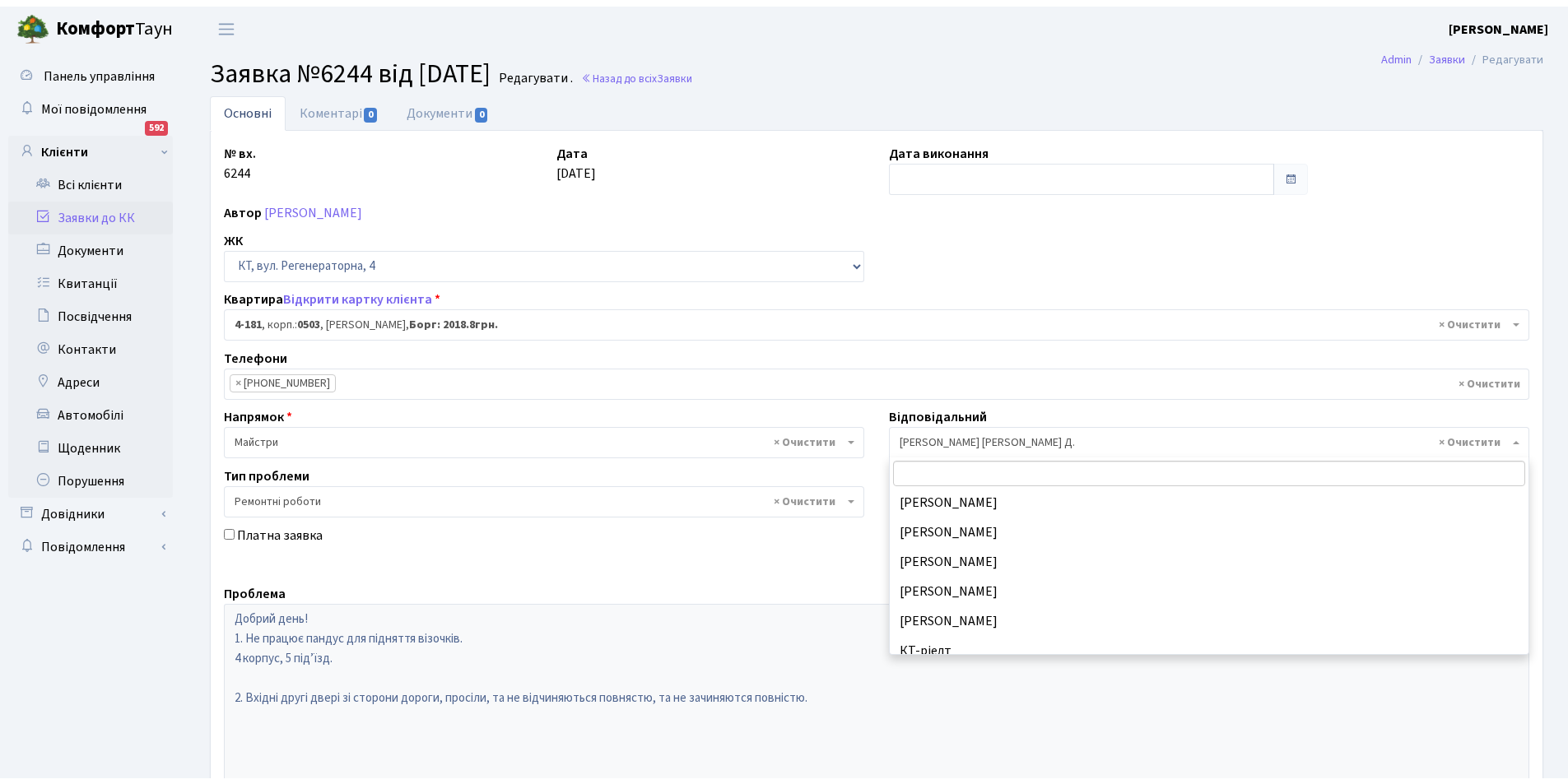
scroll to position [204, 0]
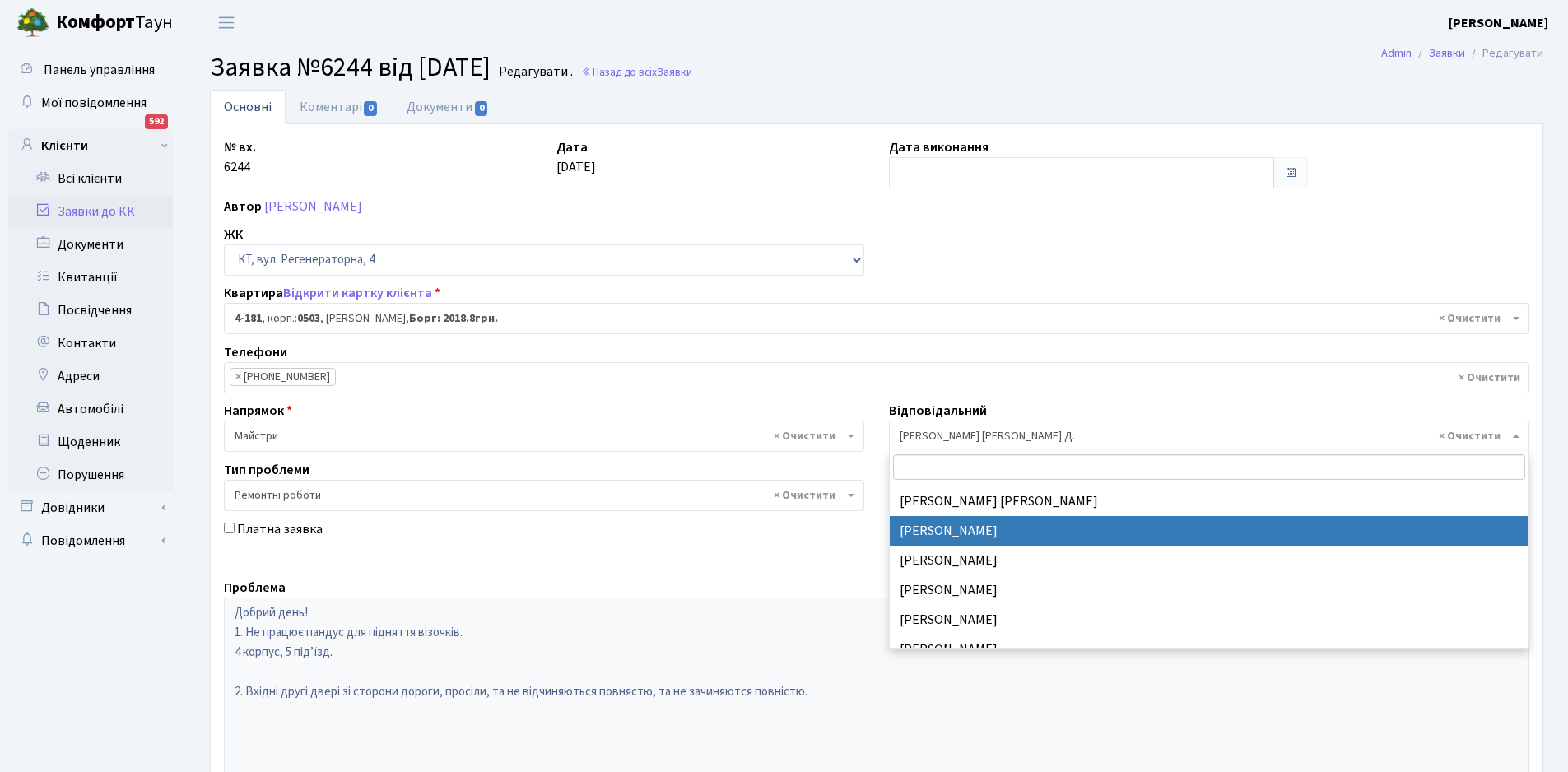
select select "36"
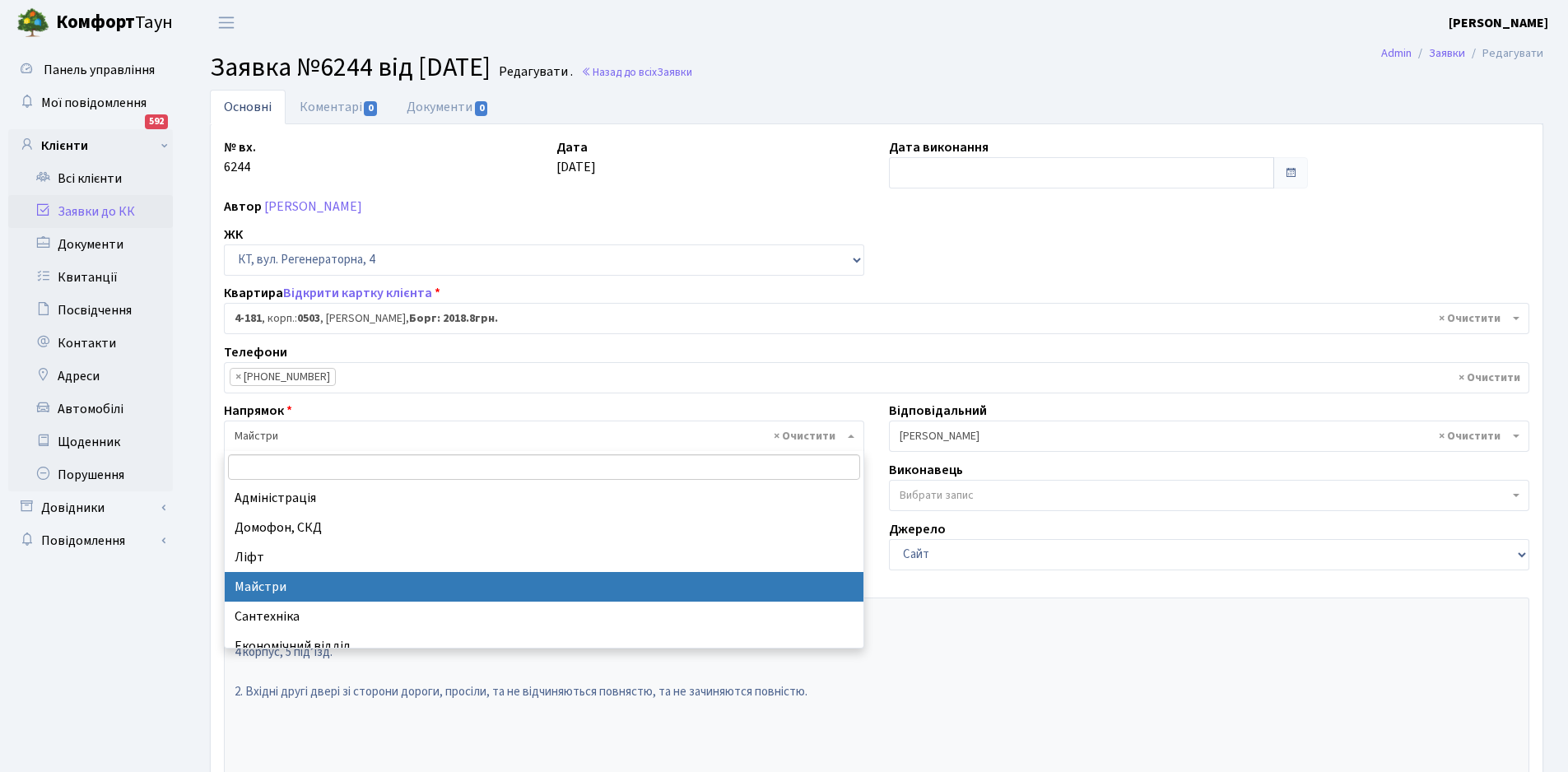
click at [297, 438] on span "× Майстри" at bounding box center [539, 436] width 609 height 17
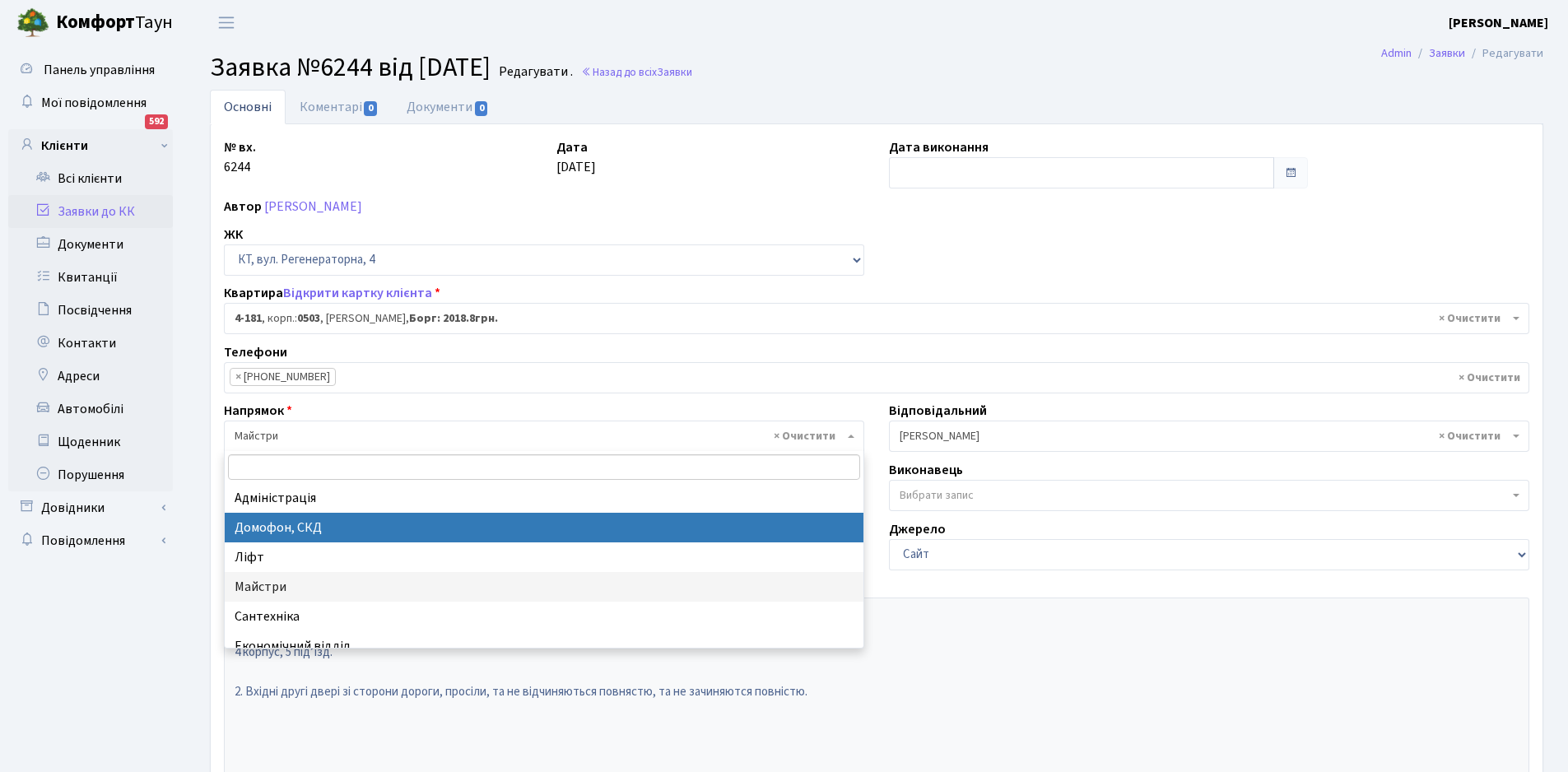
select select "4"
select select
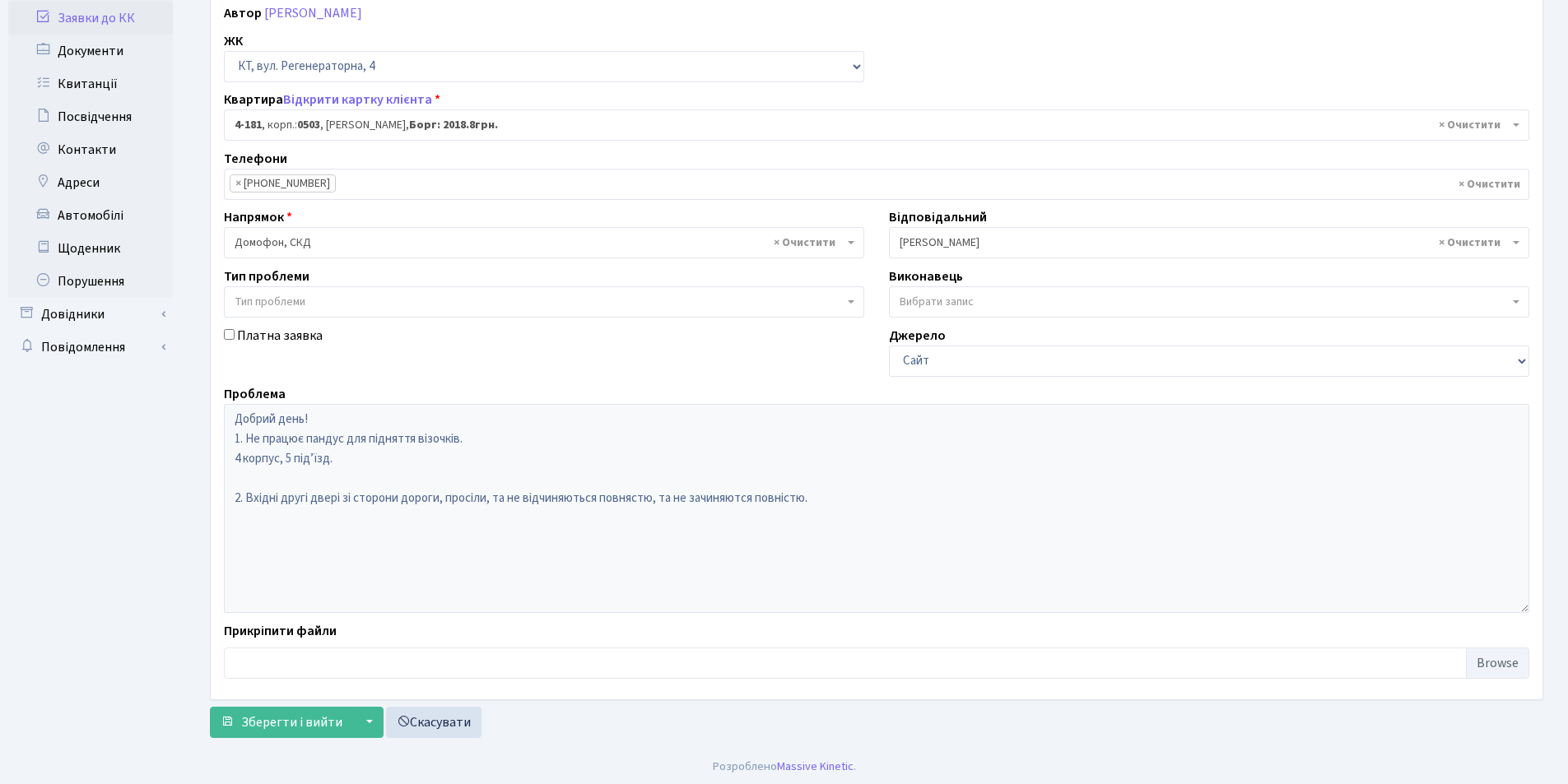
scroll to position [197, 0]
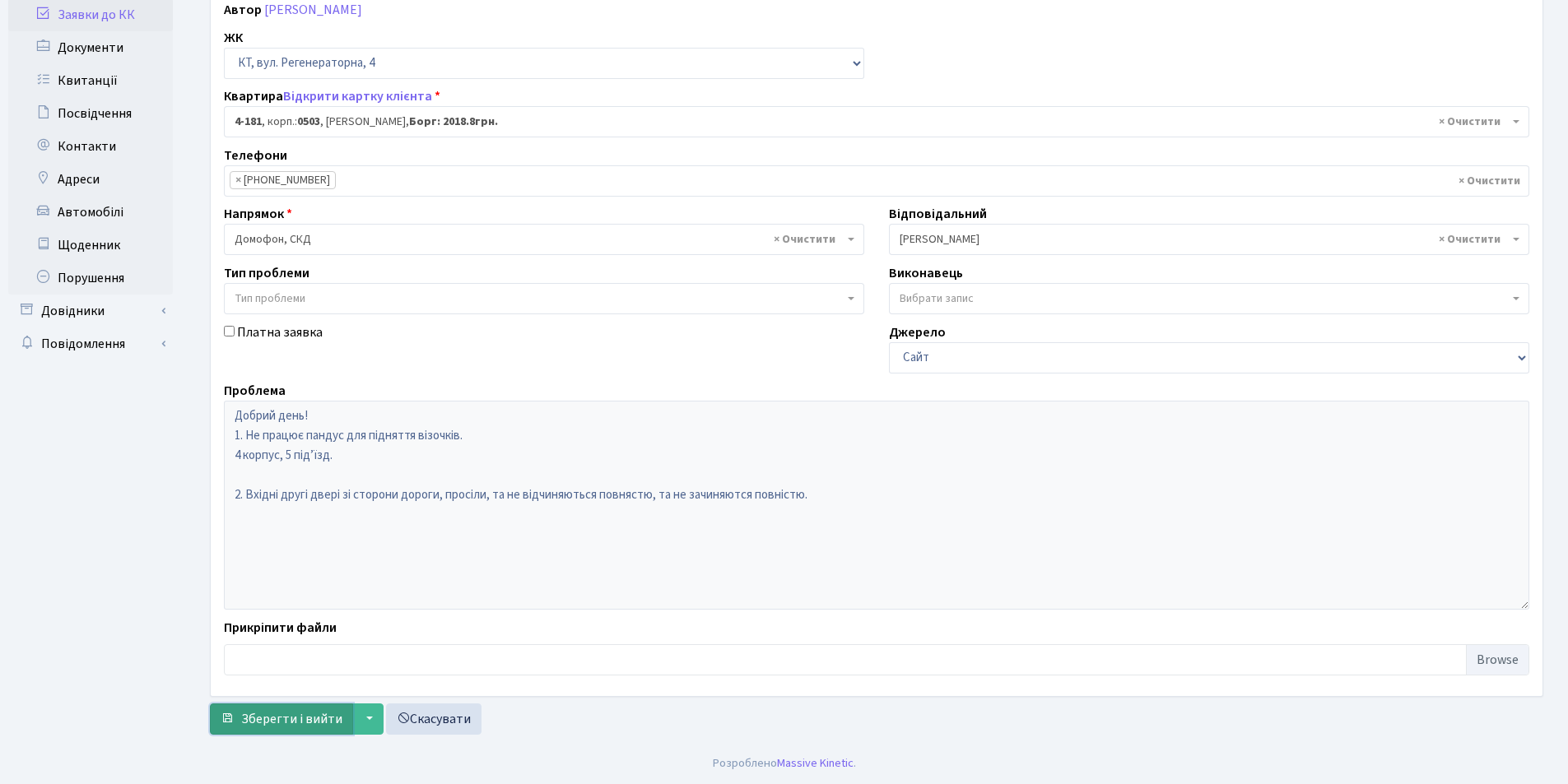
click at [313, 716] on span "Зберегти і вийти" at bounding box center [291, 719] width 101 height 18
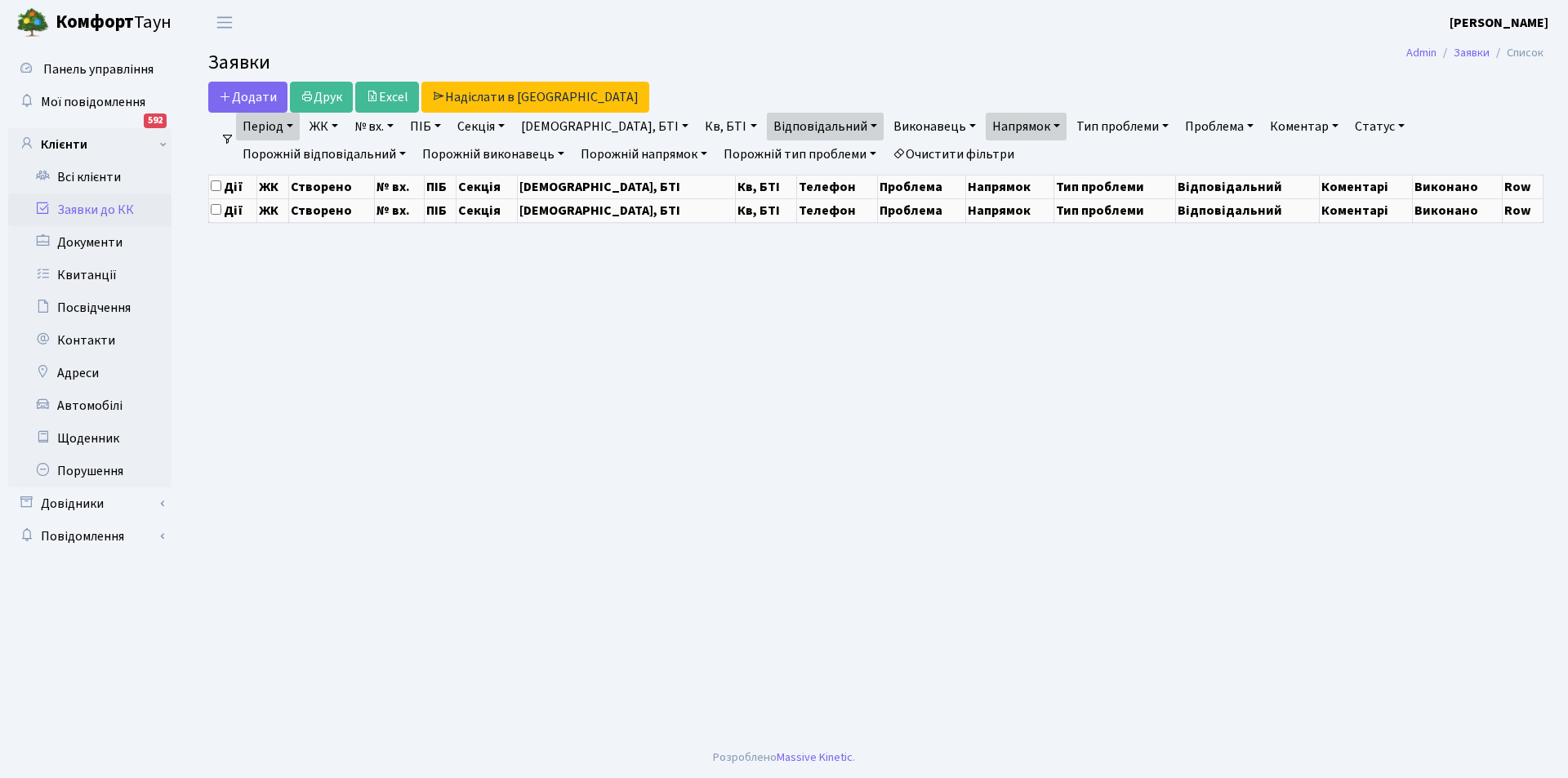
select select "25"
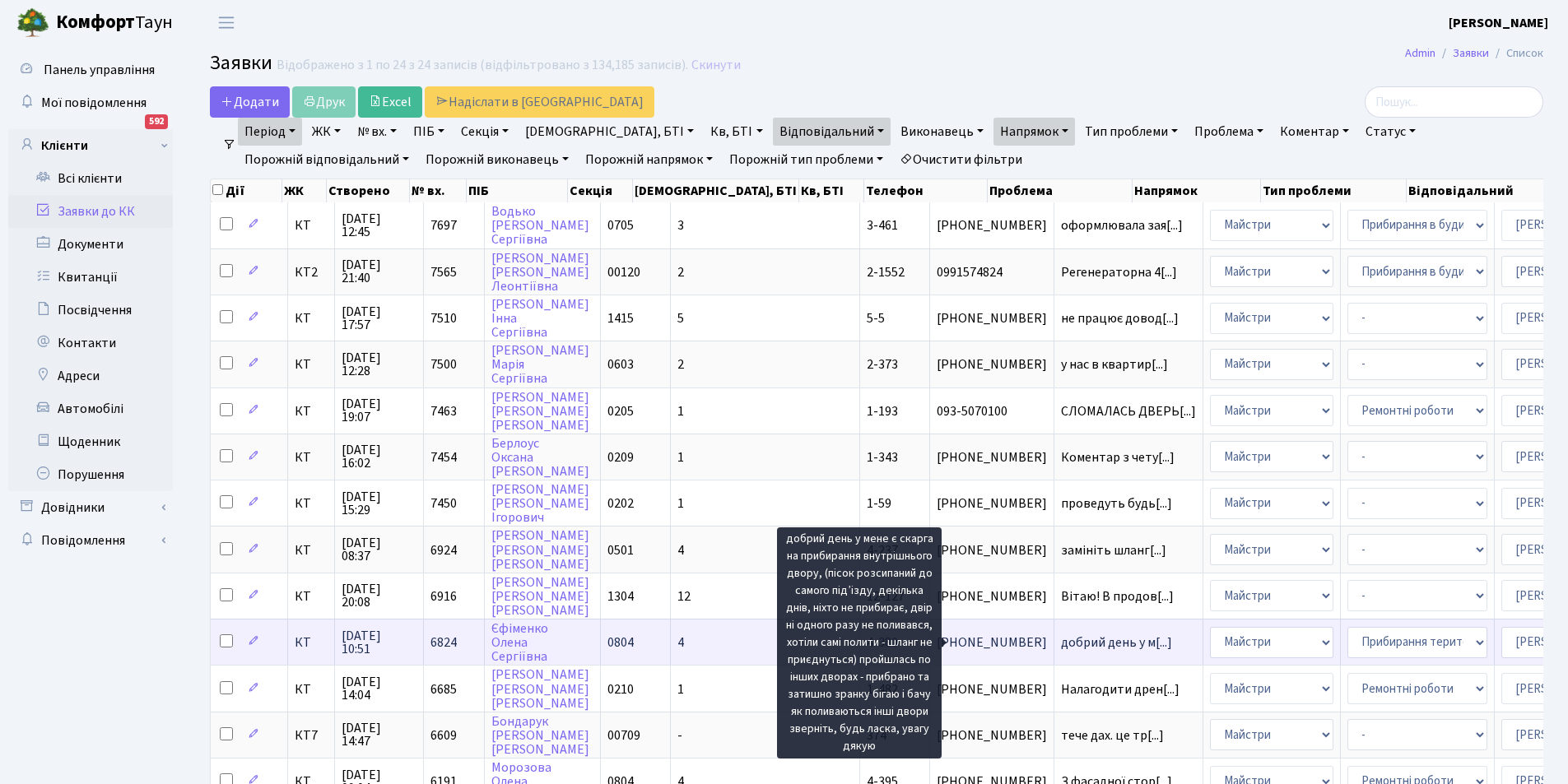
click at [1061, 643] on span "добрий день у м[...]" at bounding box center [1116, 642] width 111 height 18
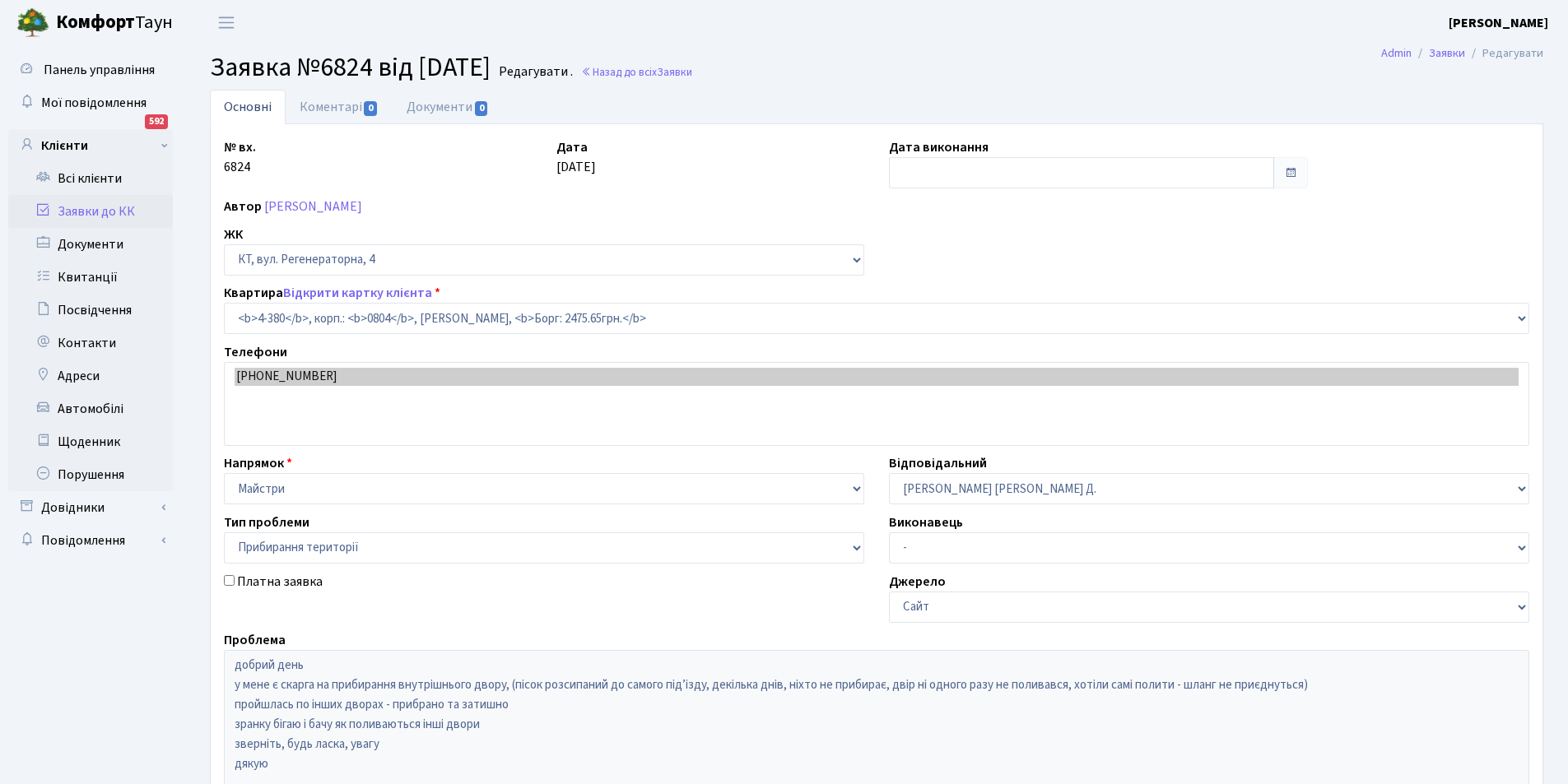
select select "1839"
select select "59"
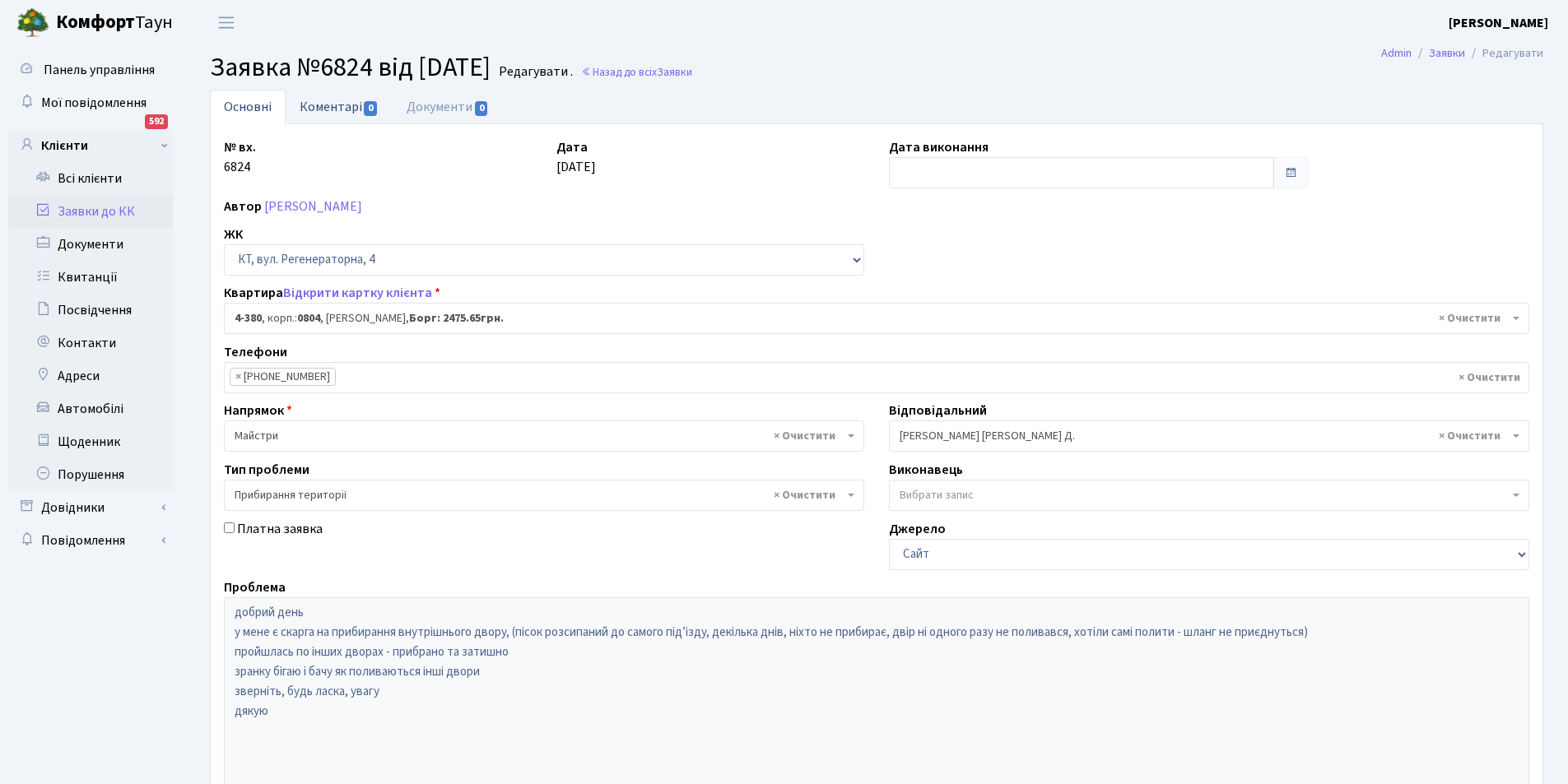
click at [318, 111] on link "Коментарі 0" at bounding box center [339, 106] width 107 height 34
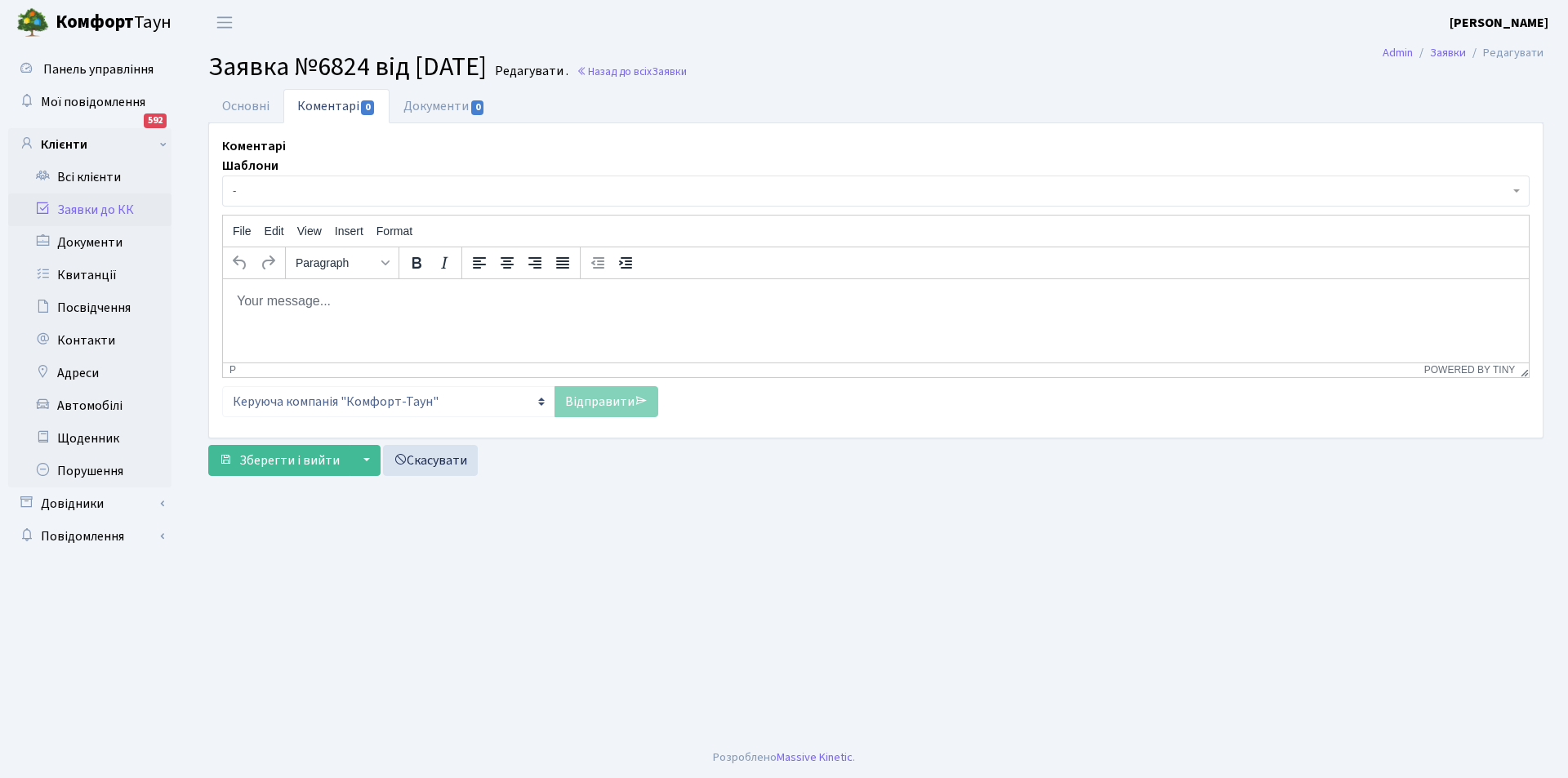
click at [315, 309] on body "Rich Text Area. Press ALT-0 for help." at bounding box center [876, 300] width 1280 height 18
click at [339, 297] on p "Добрий день. ВАше звернення розглянуто,зауваження" at bounding box center [876, 300] width 1280 height 18
click at [574, 300] on p "Добрий день. Ваше звернення розглянуто,зауваження" at bounding box center [876, 300] width 1280 height 18
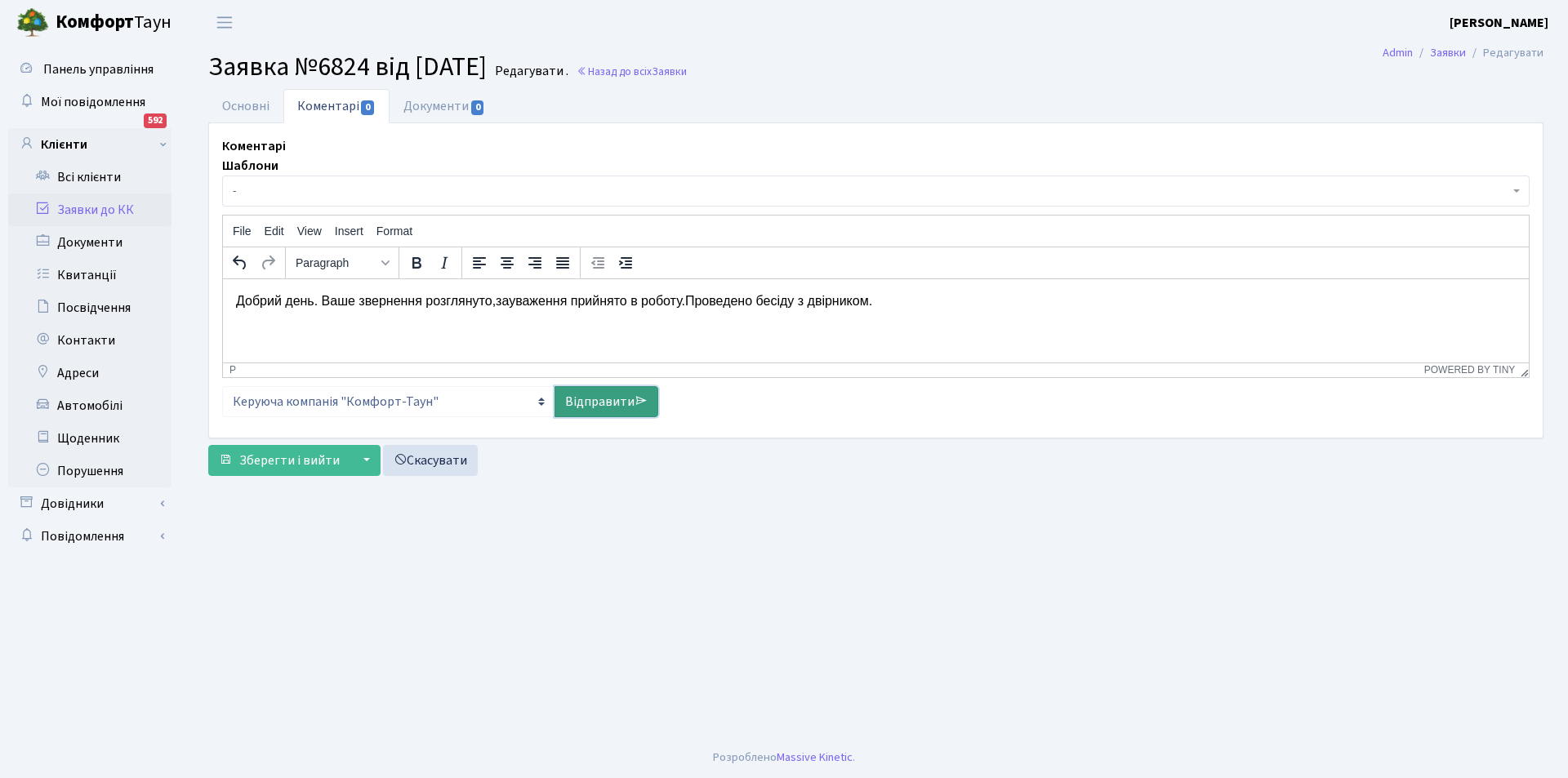
click at [592, 395] on link "Відправити" at bounding box center [606, 401] width 104 height 31
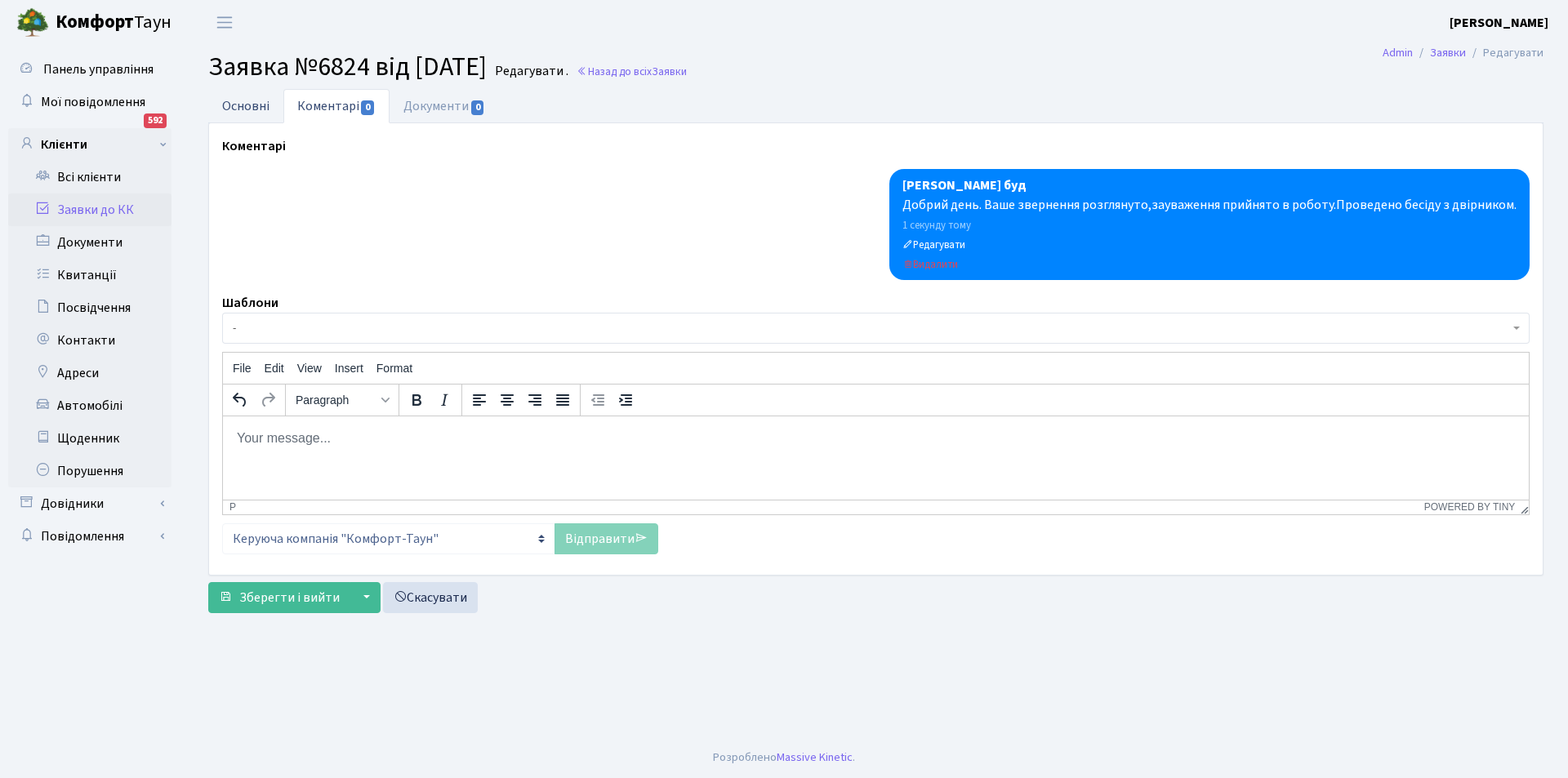
click at [223, 106] on link "Основні" at bounding box center [246, 106] width 75 height 33
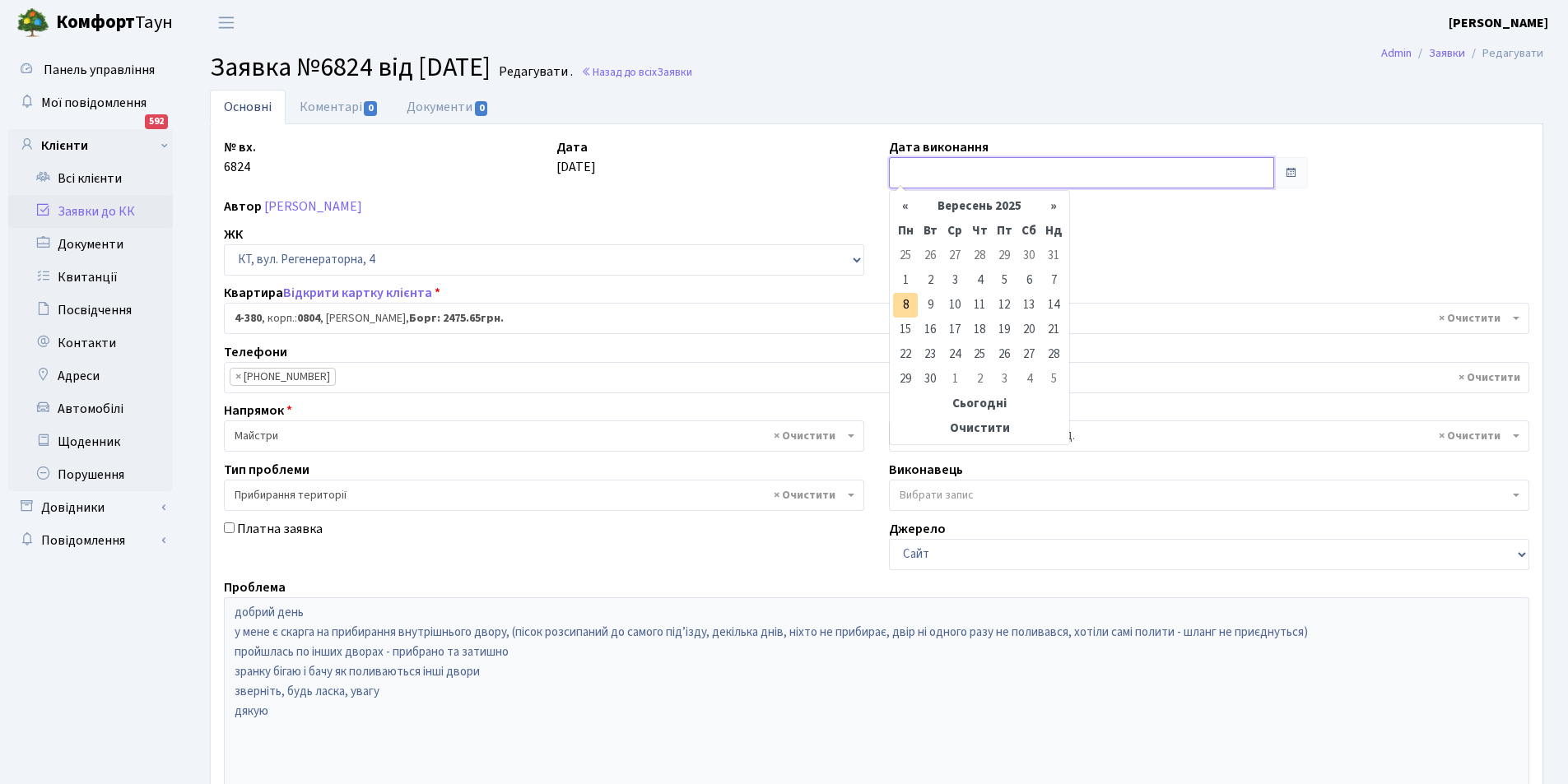
click at [995, 165] on input "text" at bounding box center [1081, 172] width 385 height 31
click at [910, 303] on td "8" at bounding box center [905, 305] width 24 height 24
type input "08.09.2025"
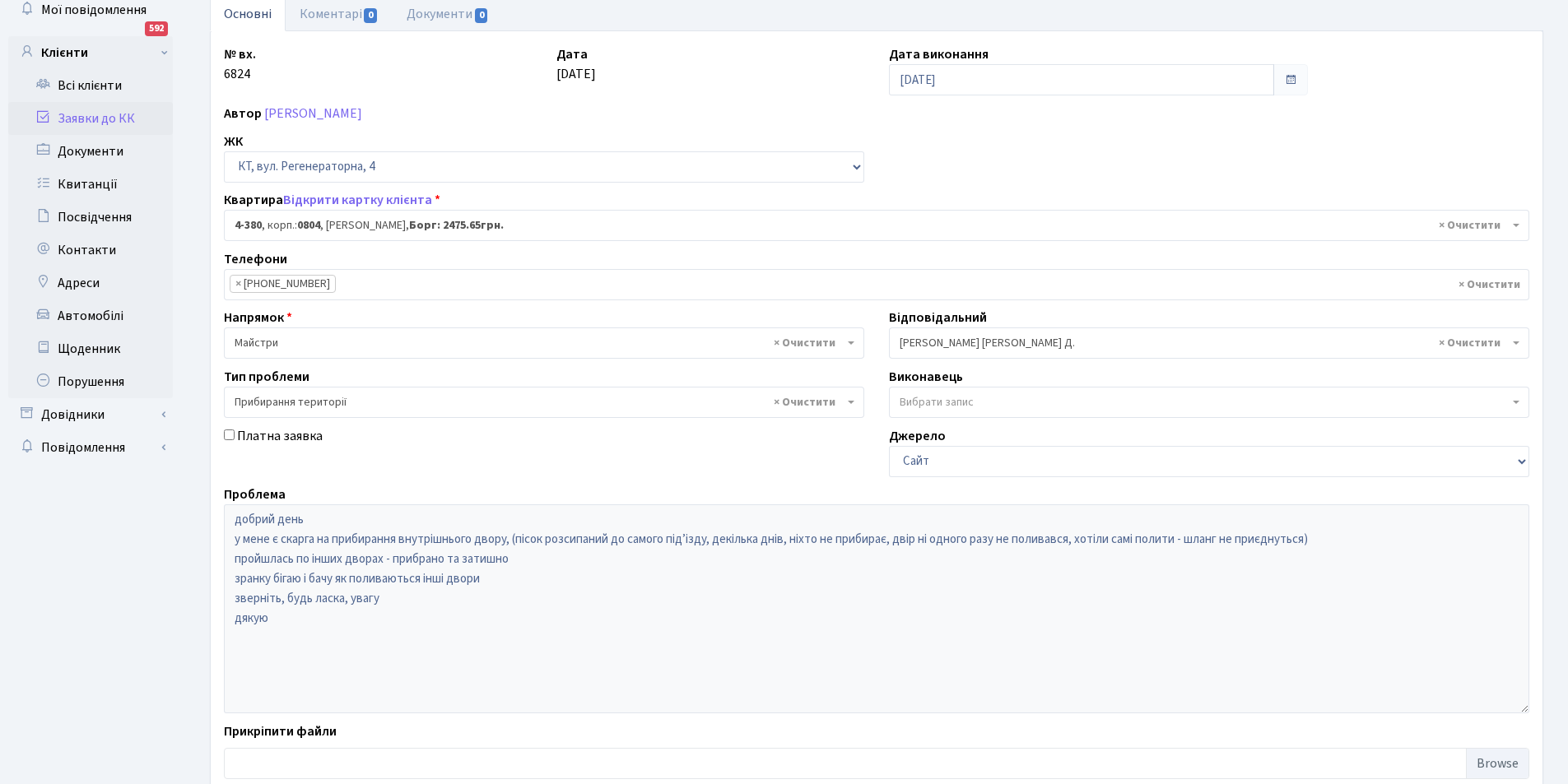
scroll to position [197, 0]
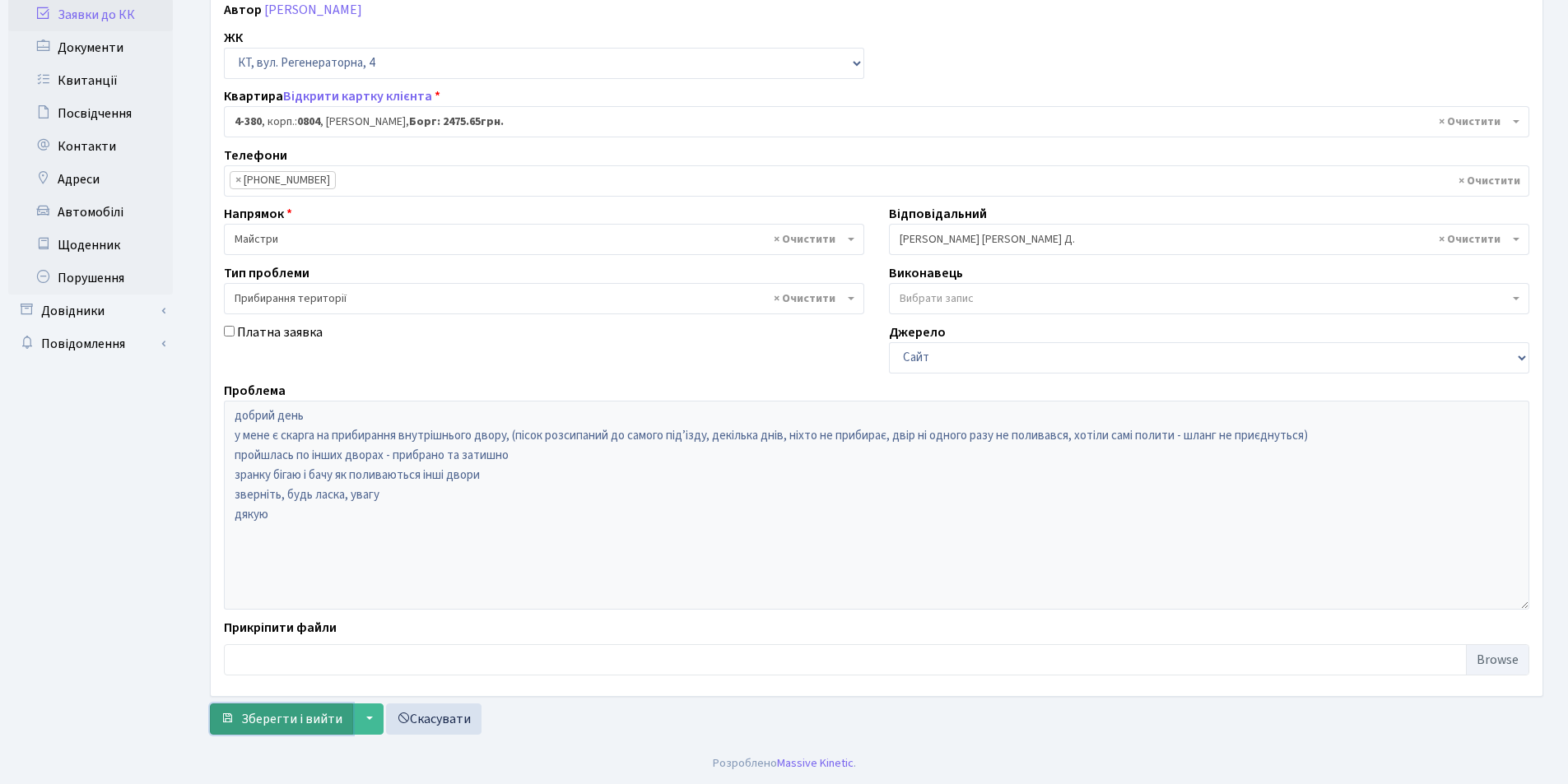
click at [247, 705] on button "Зберегти і вийти" at bounding box center [281, 719] width 143 height 31
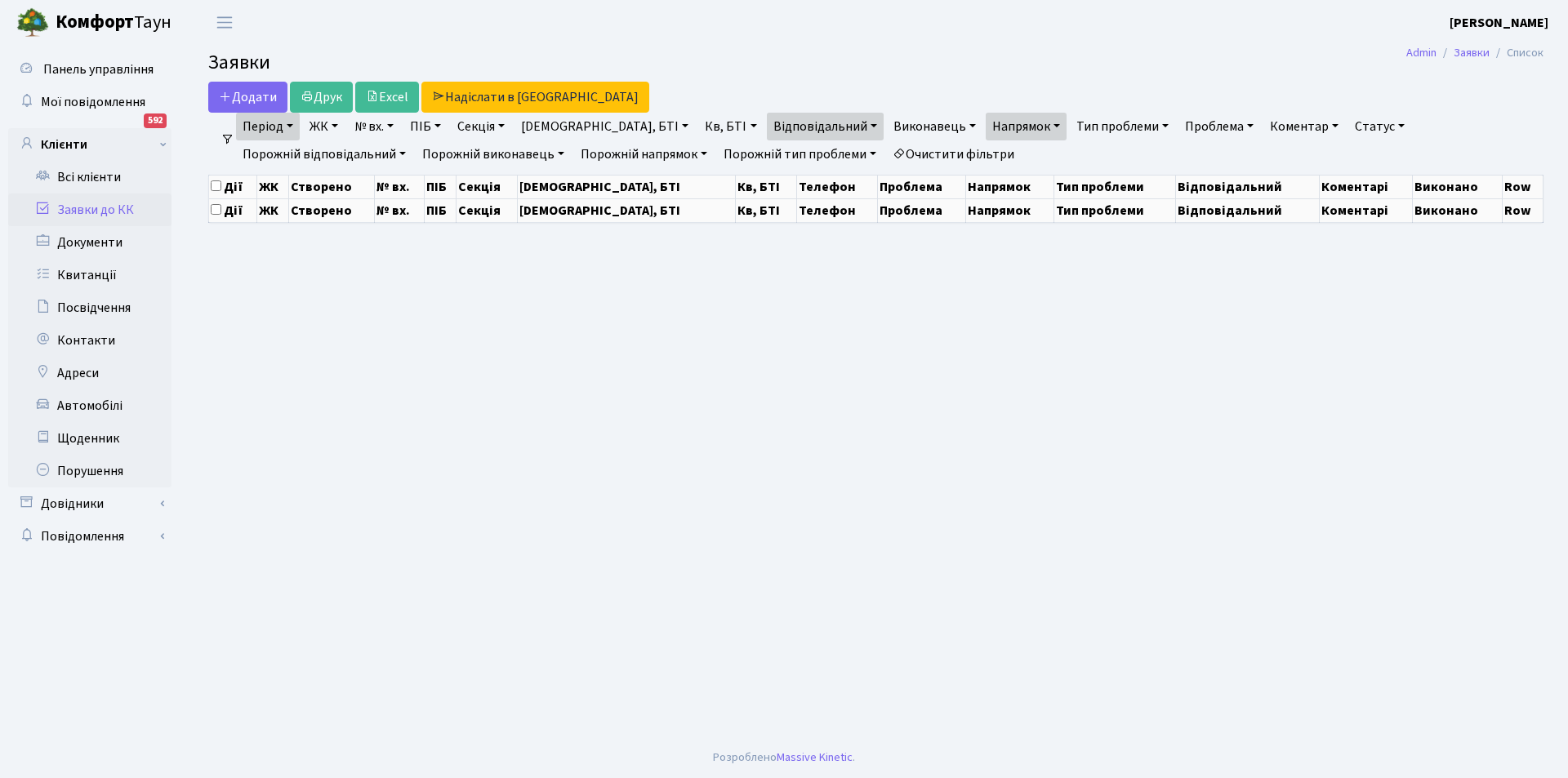
select select "25"
